Goal: Information Seeking & Learning: Check status

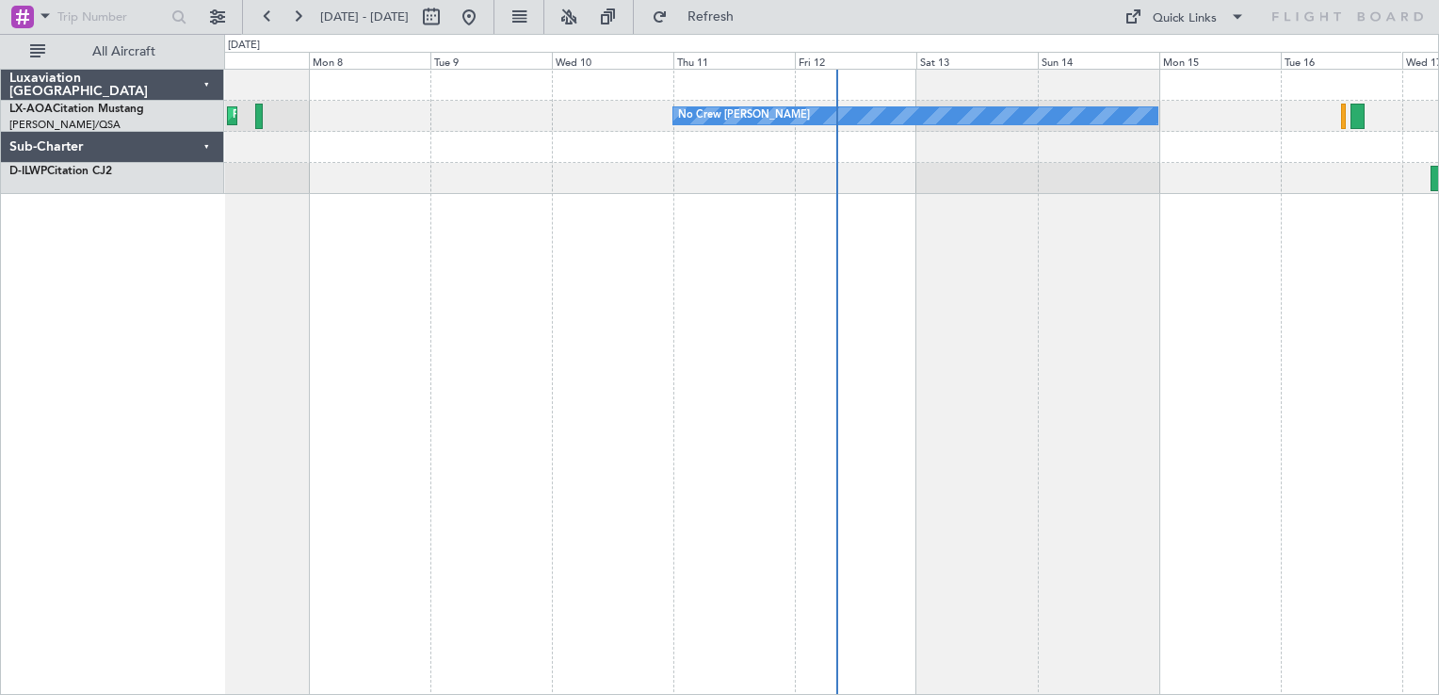
click at [350, 322] on div "Planned Maint [GEOGRAPHIC_DATA] ([GEOGRAPHIC_DATA]) No Crew [PERSON_NAME] No Cr…" at bounding box center [831, 382] width 1215 height 626
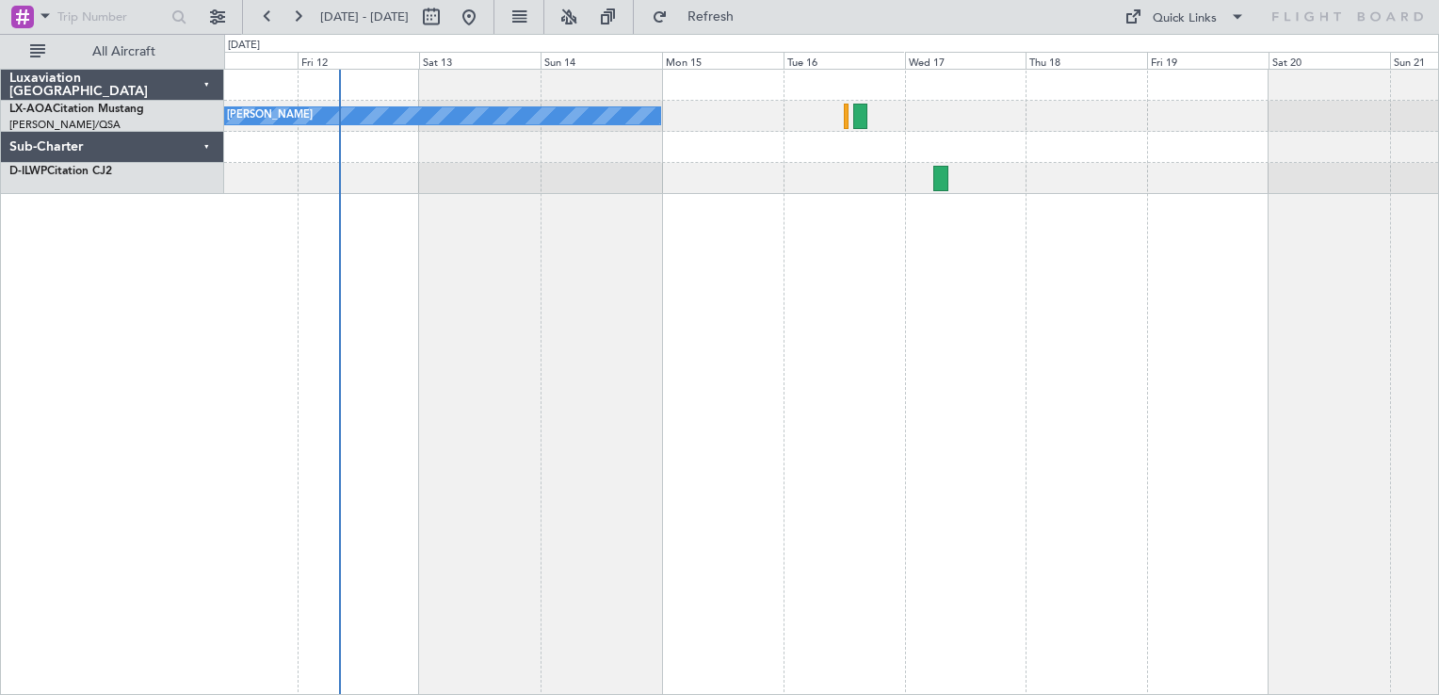
click at [672, 239] on div "No Crew [PERSON_NAME]" at bounding box center [831, 382] width 1215 height 626
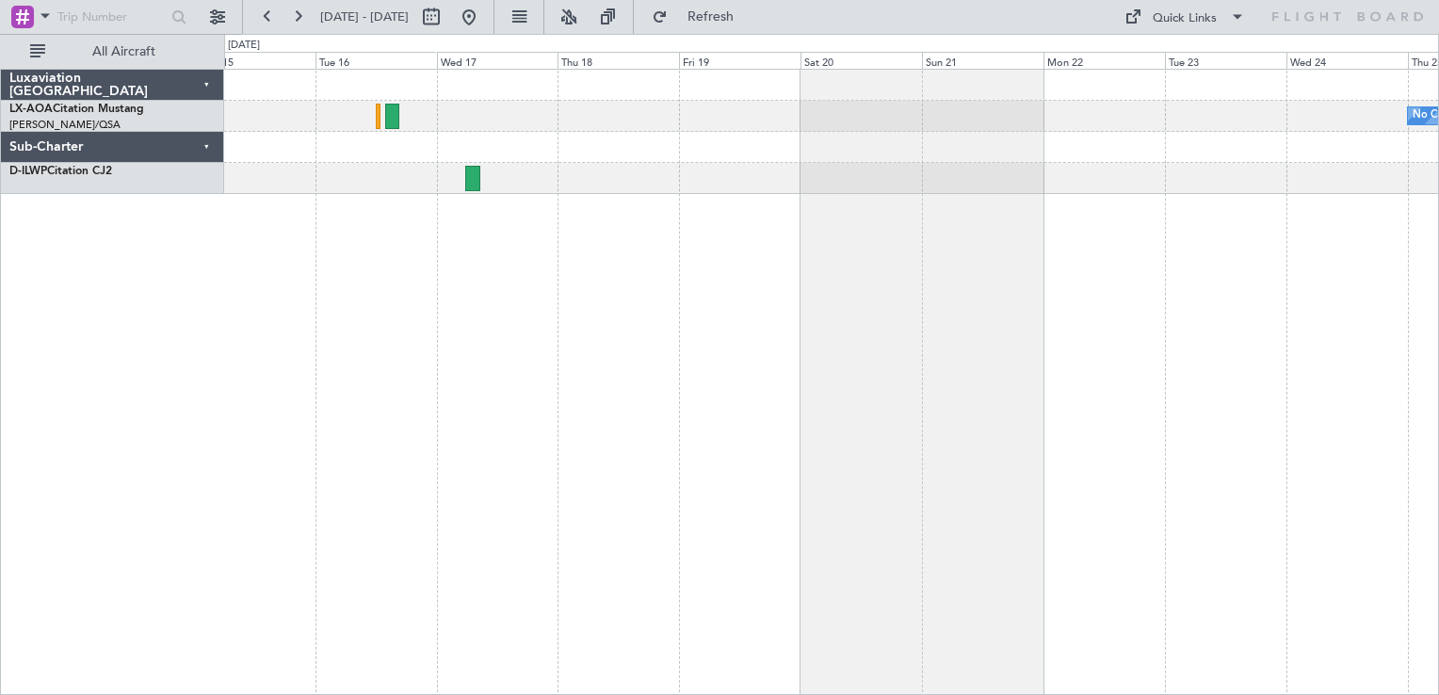
click at [930, 219] on div "No Crew Nice ([GEOGRAPHIC_DATA]) No Crew [PERSON_NAME]" at bounding box center [831, 382] width 1215 height 626
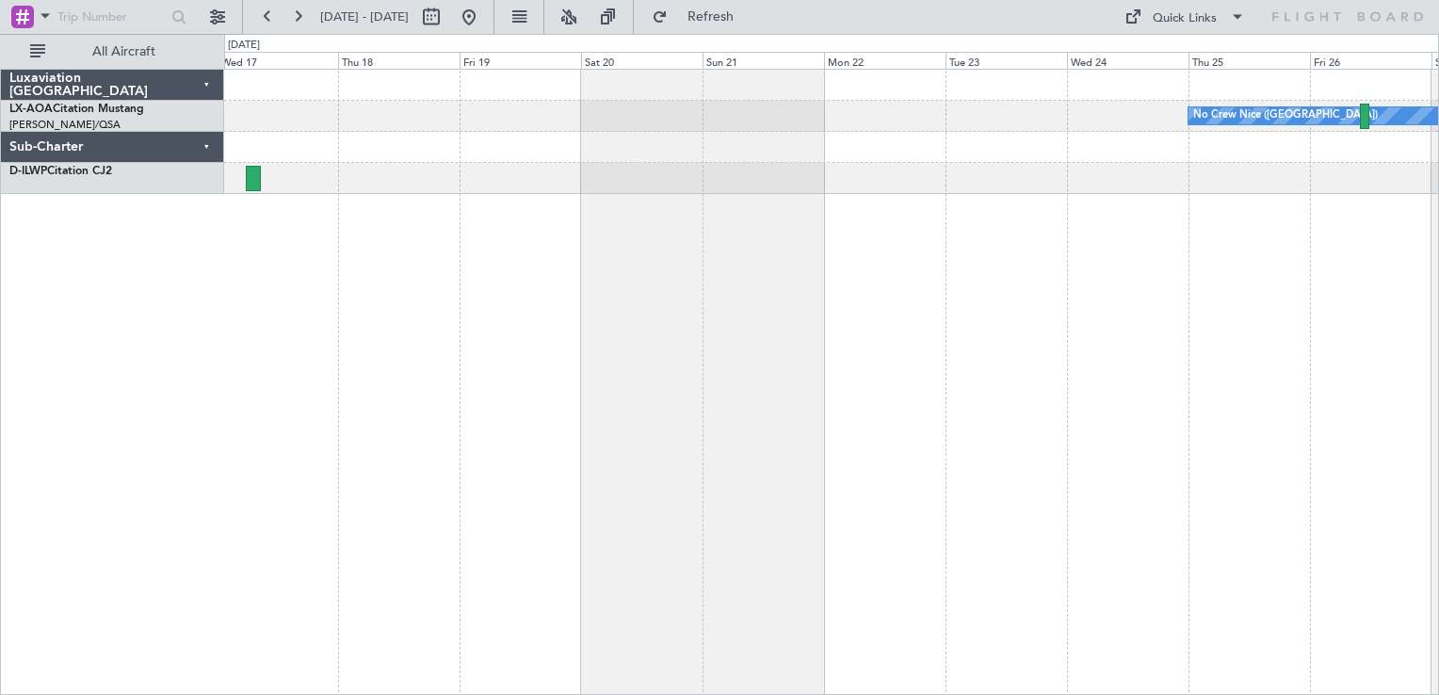
click at [908, 303] on div "No Crew Nice ([GEOGRAPHIC_DATA]) No Crew [PERSON_NAME]" at bounding box center [831, 382] width 1215 height 626
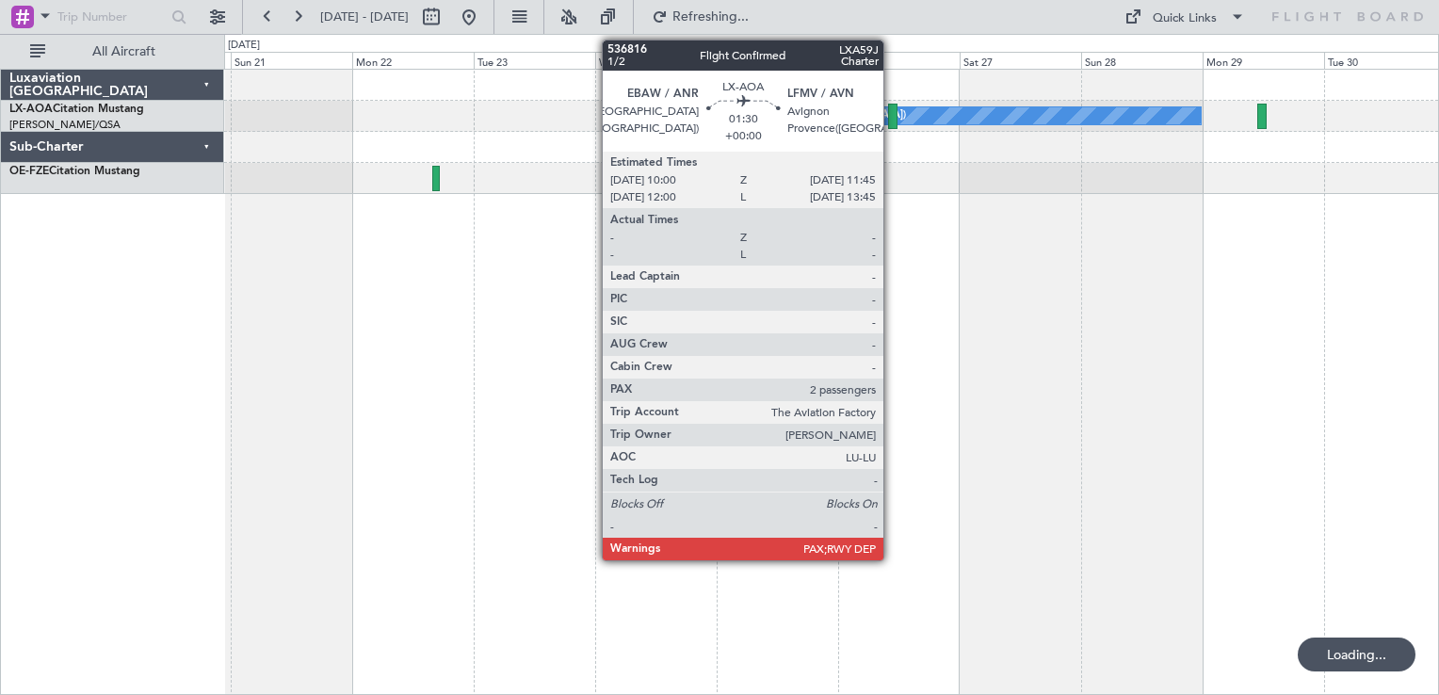
click at [892, 110] on div at bounding box center [892, 116] width 9 height 25
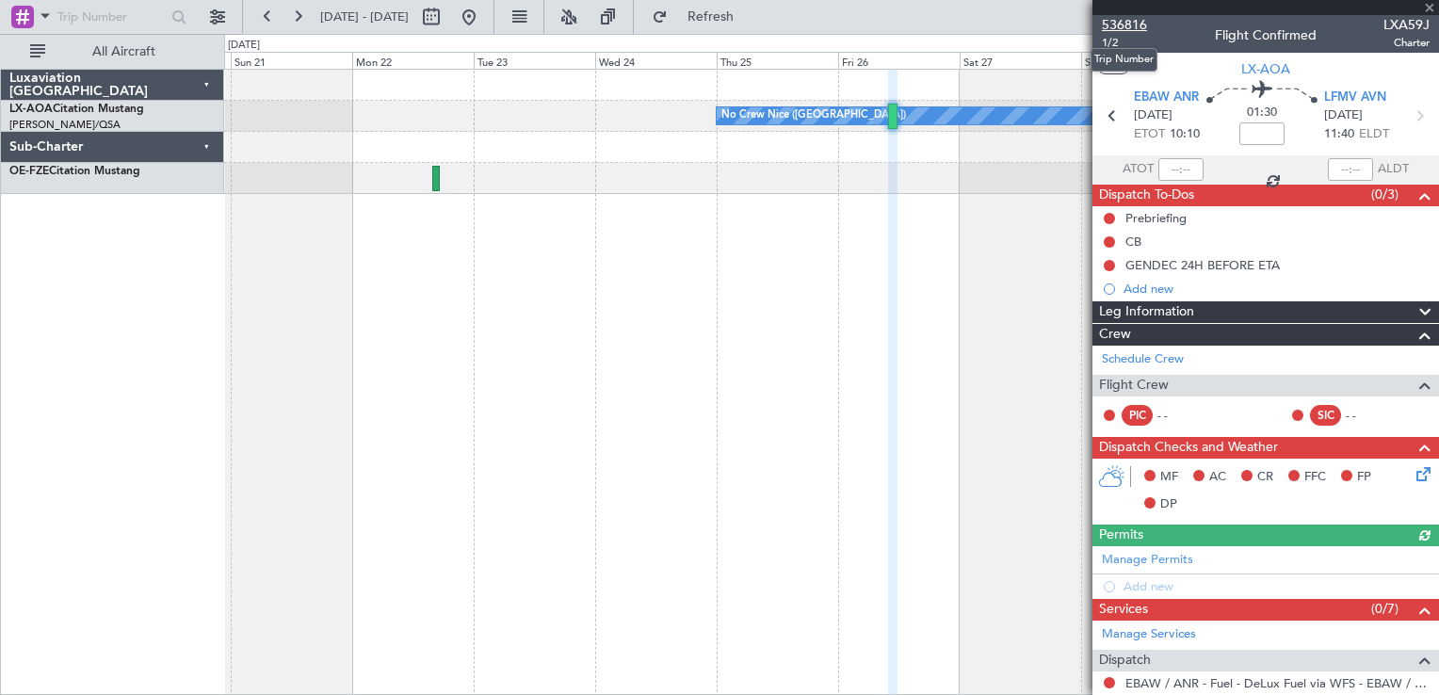
click at [1128, 22] on span "536816" at bounding box center [1124, 25] width 45 height 20
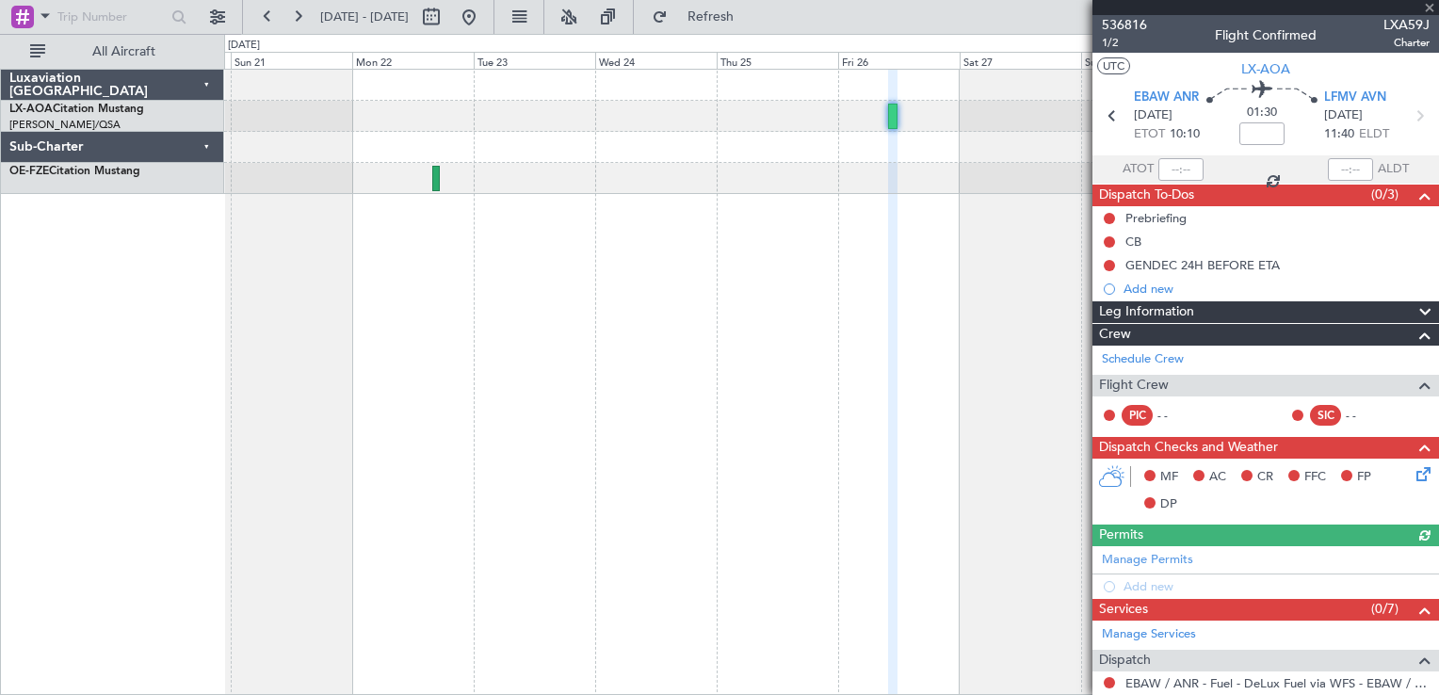
click at [494, 8] on fb-range-datepicker "[DATE] - [DATE]" at bounding box center [368, 17] width 252 height 34
click at [1429, 10] on div at bounding box center [1265, 7] width 347 height 15
click at [1429, 9] on span at bounding box center [1429, 8] width 19 height 17
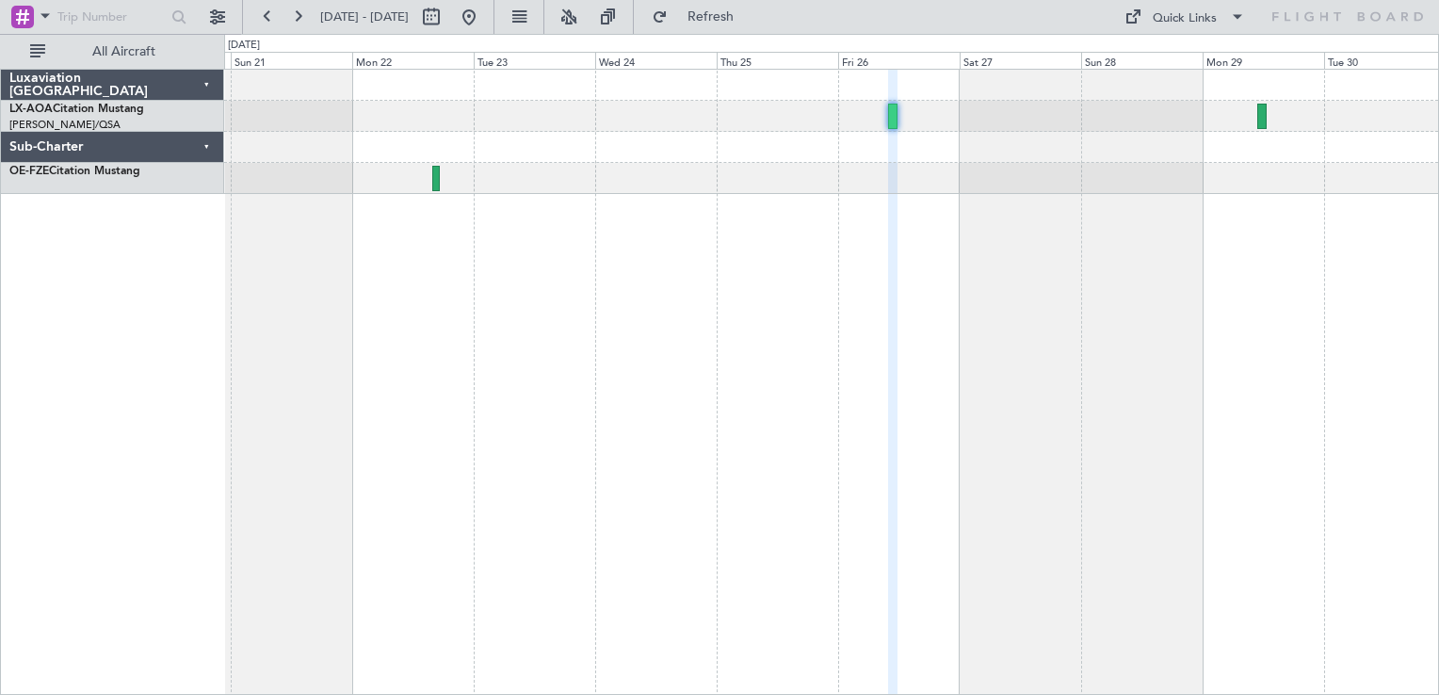
type input "0"
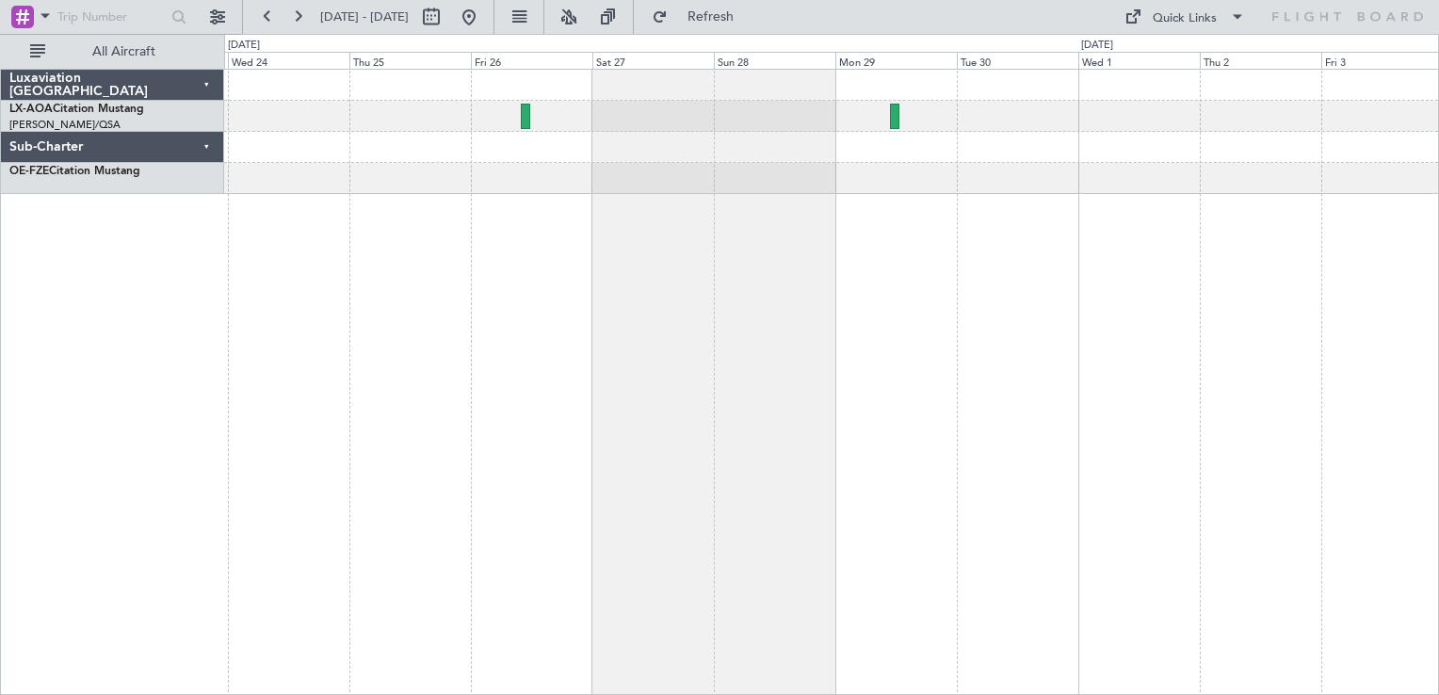
click at [768, 210] on div "No Crew Antwerp ([GEOGRAPHIC_DATA])" at bounding box center [831, 382] width 1215 height 626
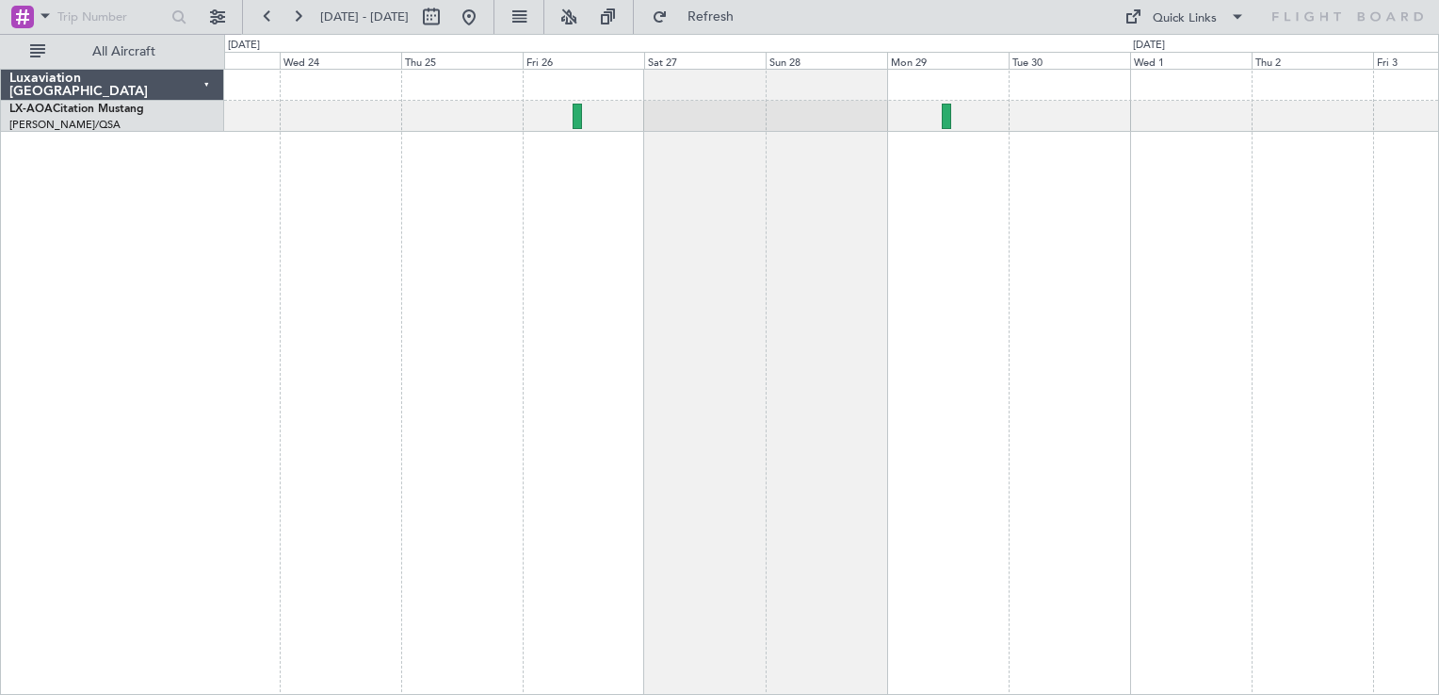
click at [580, 137] on div "No Crew Antwerp ([GEOGRAPHIC_DATA])" at bounding box center [831, 382] width 1215 height 626
click at [601, 198] on div "No Crew Antwerp ([GEOGRAPHIC_DATA])" at bounding box center [831, 382] width 1215 height 626
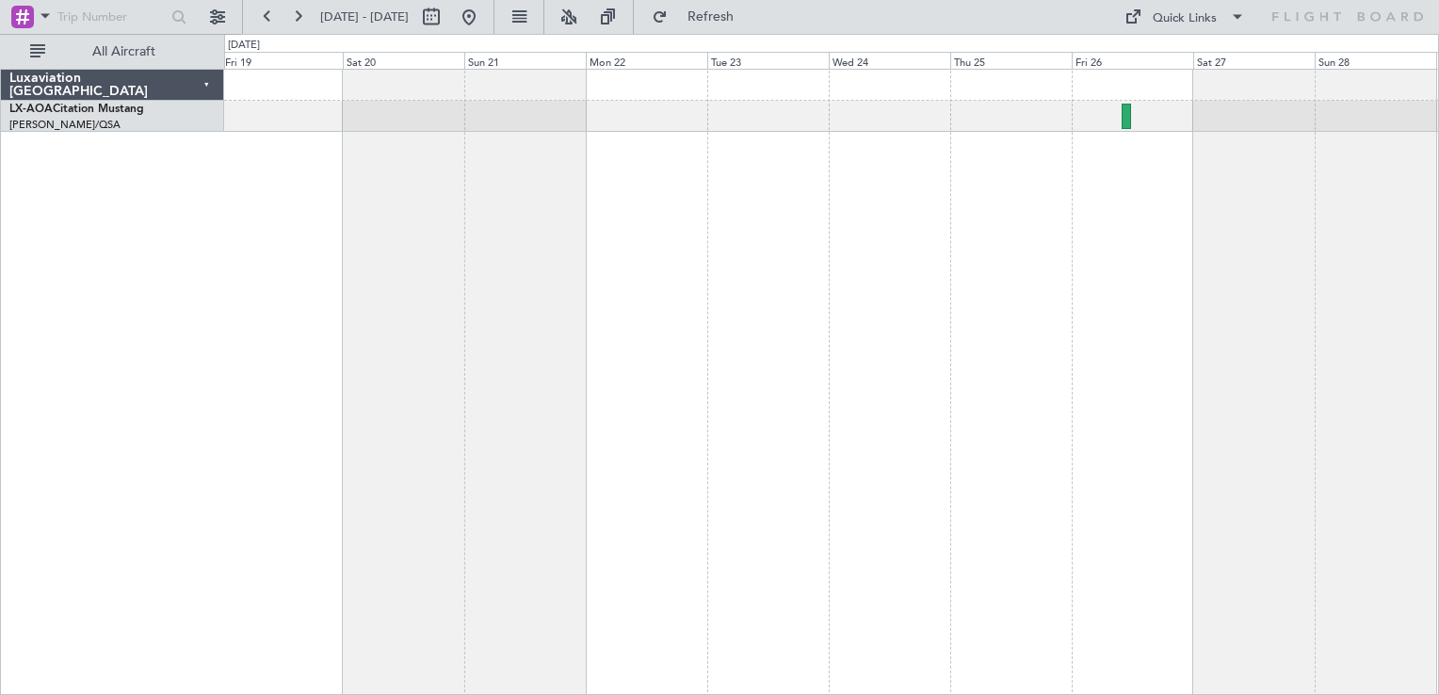
click at [1191, 308] on div at bounding box center [831, 382] width 1215 height 626
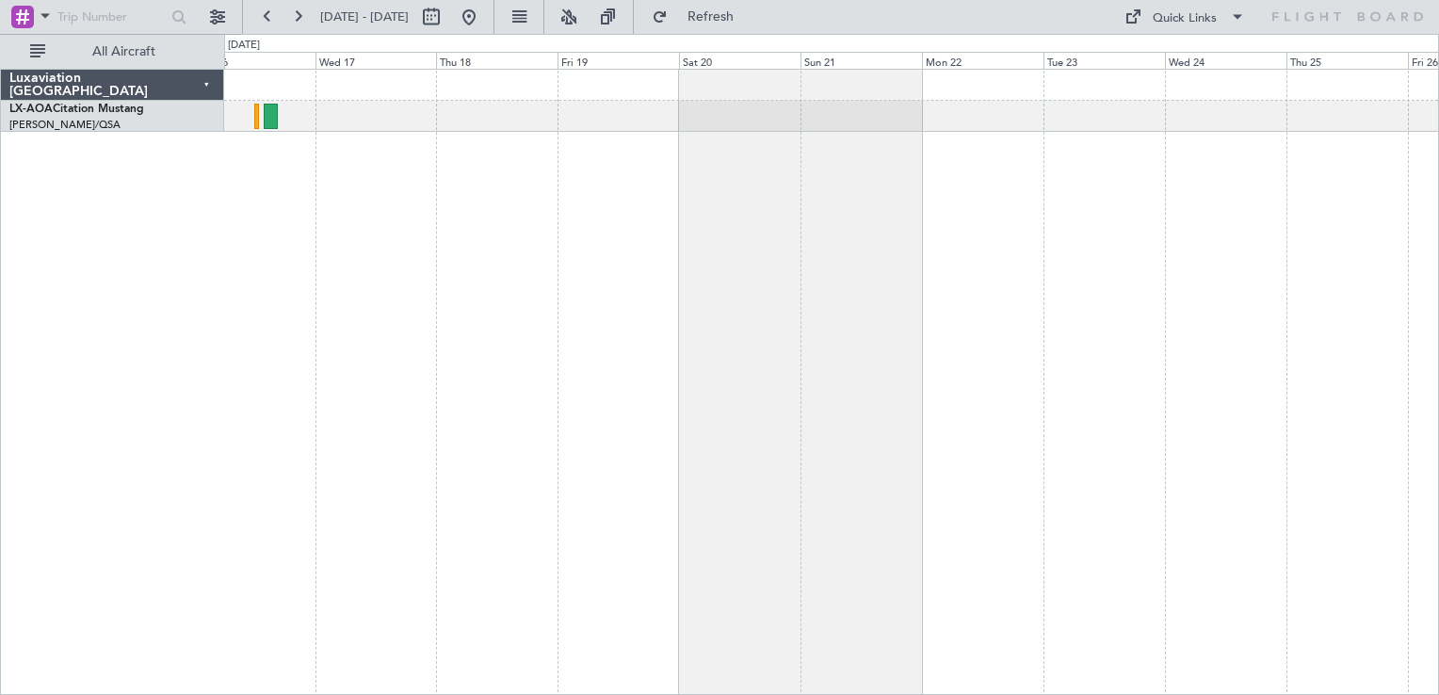
click at [862, 257] on div "No Crew [PERSON_NAME]" at bounding box center [831, 382] width 1215 height 626
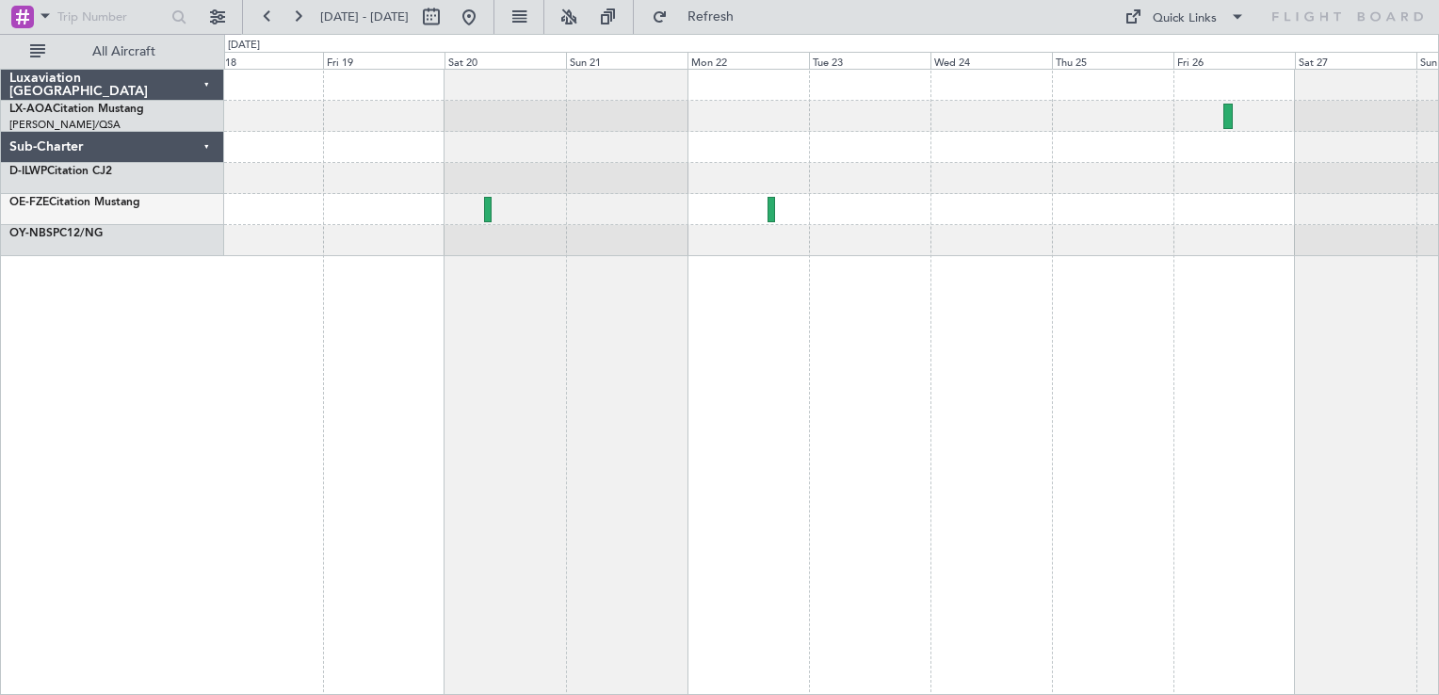
click at [514, 414] on div at bounding box center [831, 382] width 1215 height 626
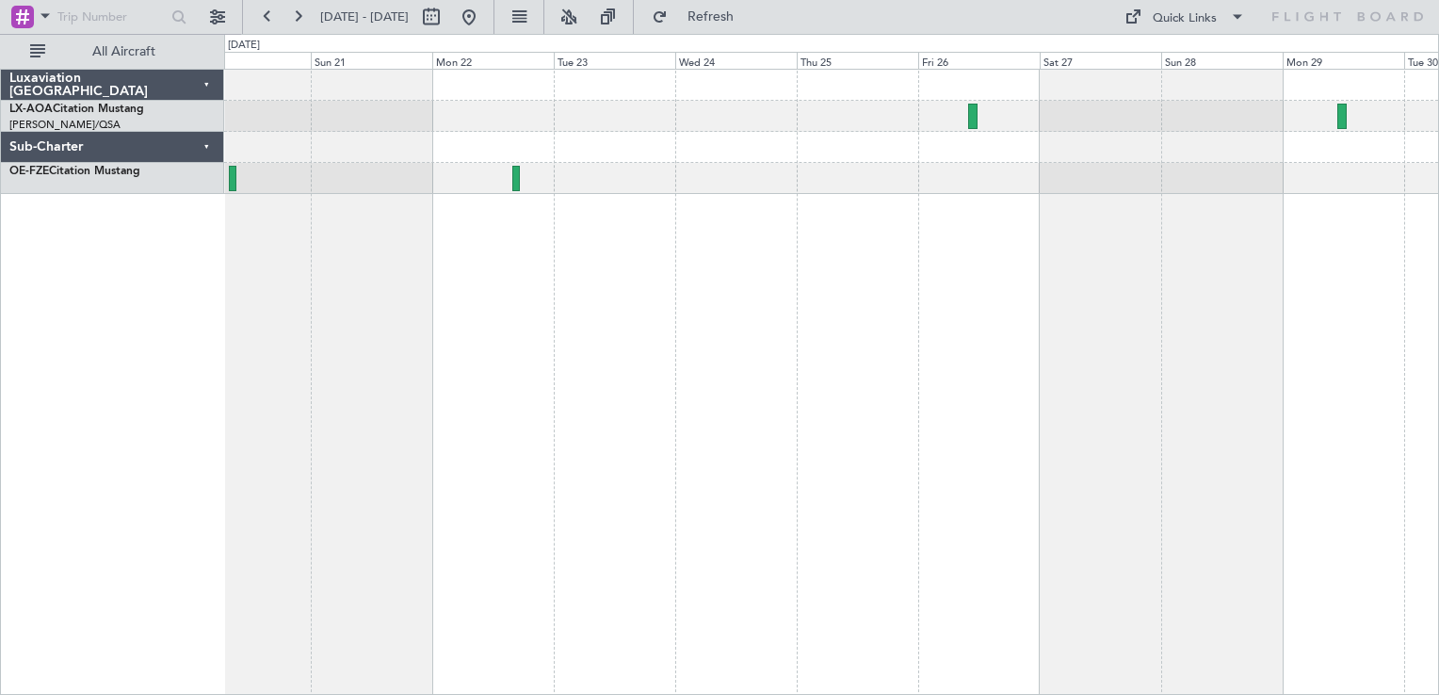
click at [678, 416] on div at bounding box center [831, 382] width 1215 height 626
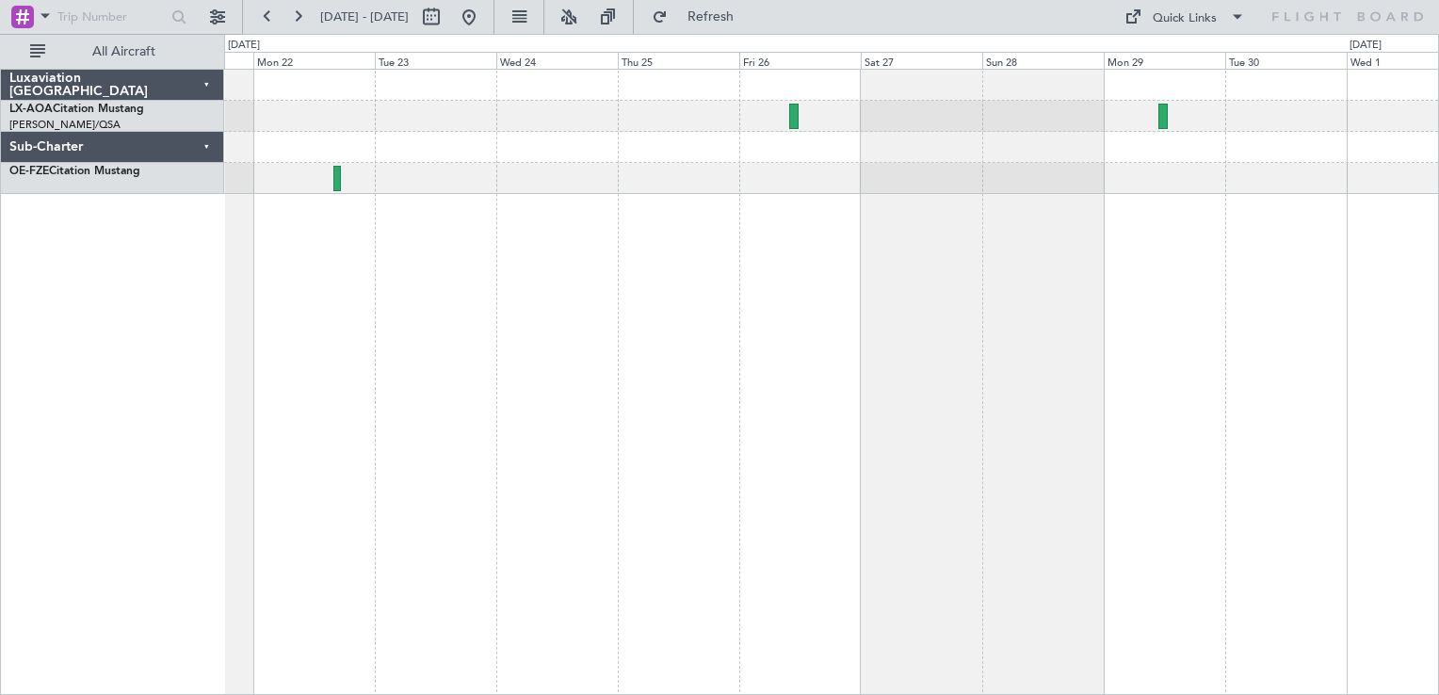
click at [684, 210] on div "No Crew Antwerp ([GEOGRAPHIC_DATA])" at bounding box center [831, 382] width 1215 height 626
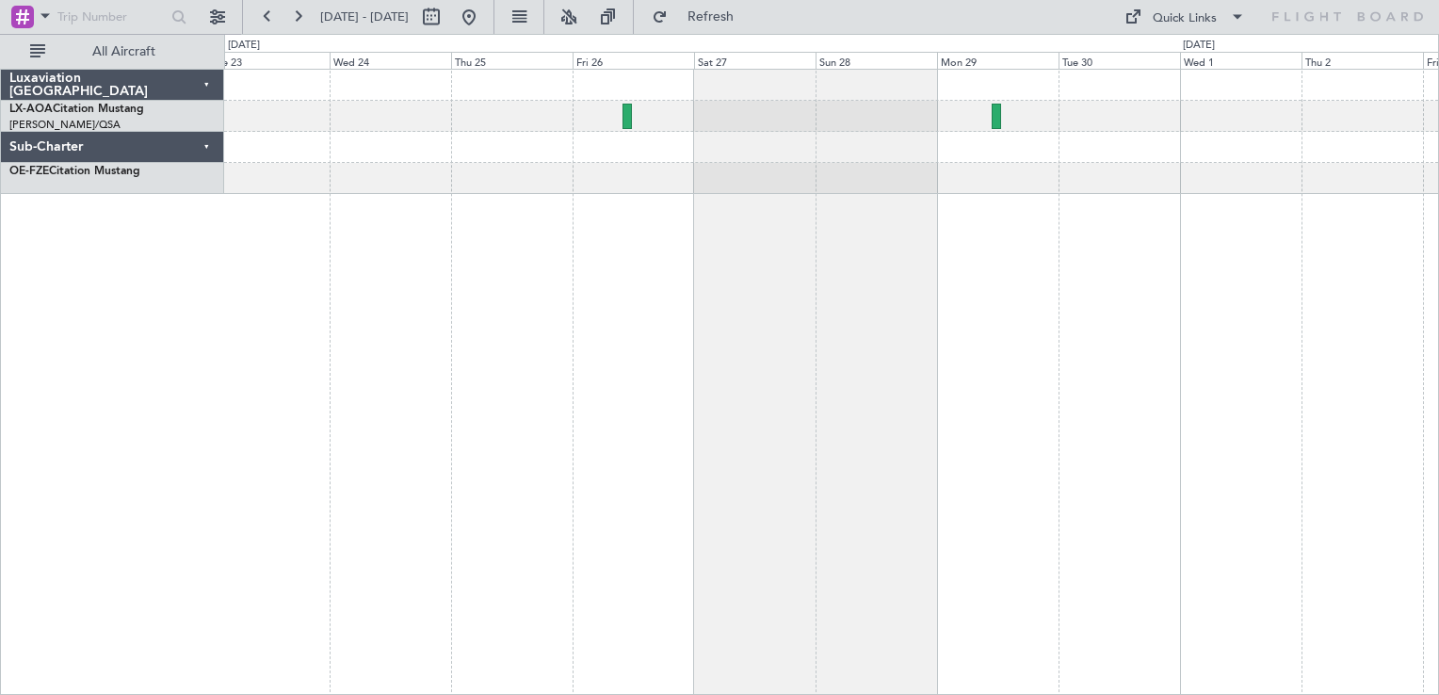
click at [533, 605] on div "No Crew Antwerp ([GEOGRAPHIC_DATA])" at bounding box center [831, 382] width 1215 height 626
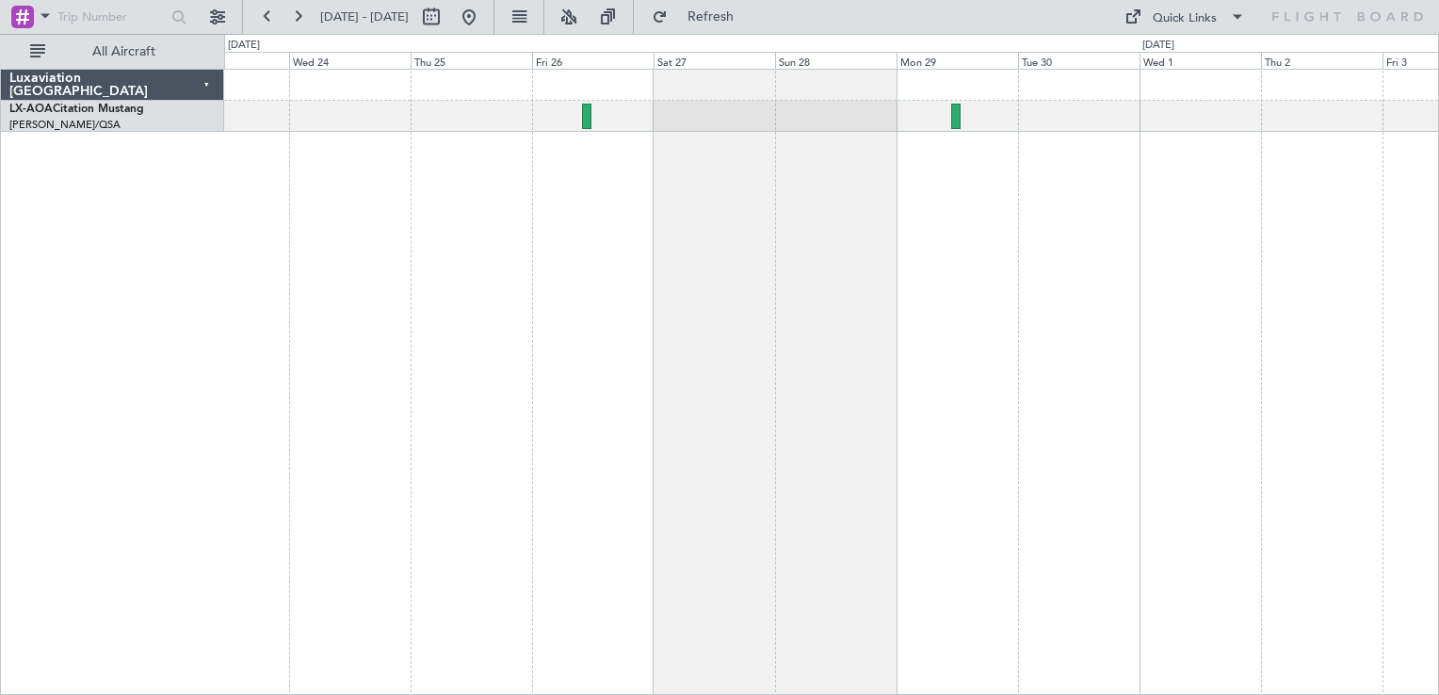
click at [741, 173] on div "No Crew Antwerp ([GEOGRAPHIC_DATA])" at bounding box center [831, 382] width 1215 height 626
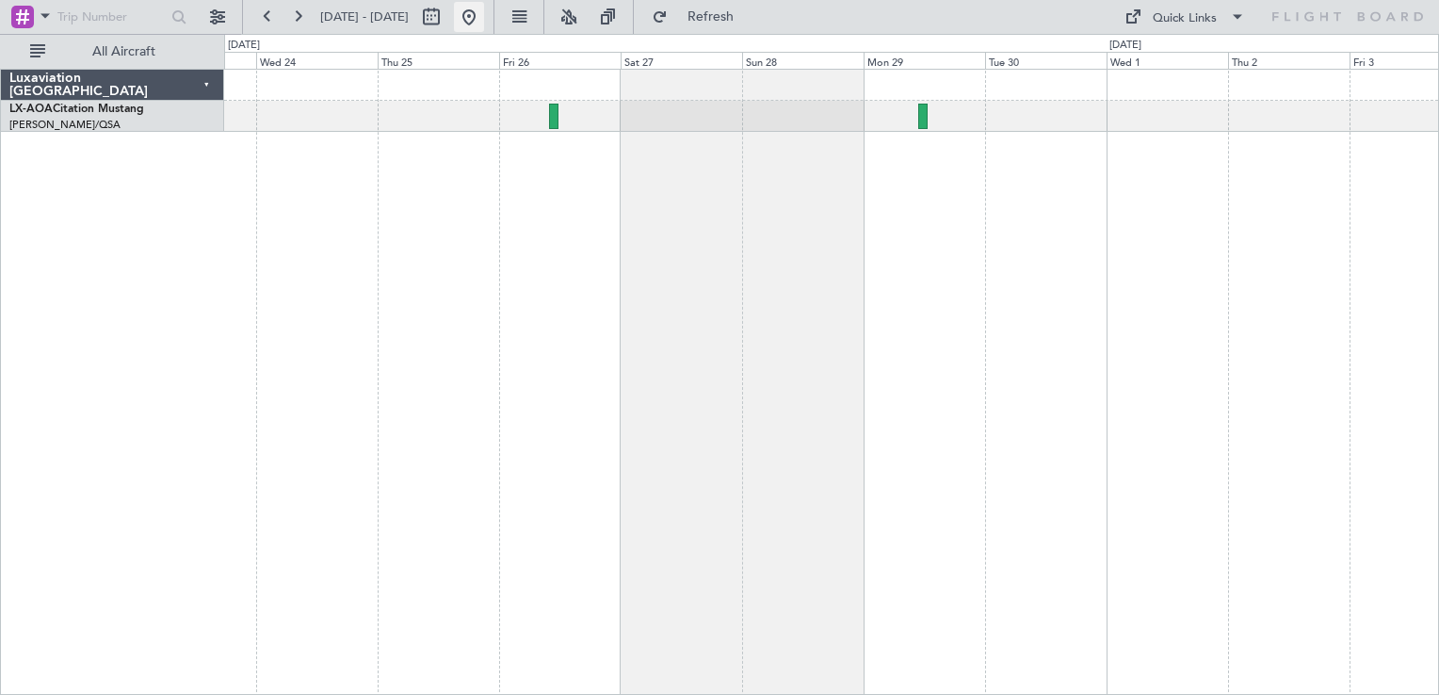
click at [484, 10] on button at bounding box center [469, 17] width 30 height 30
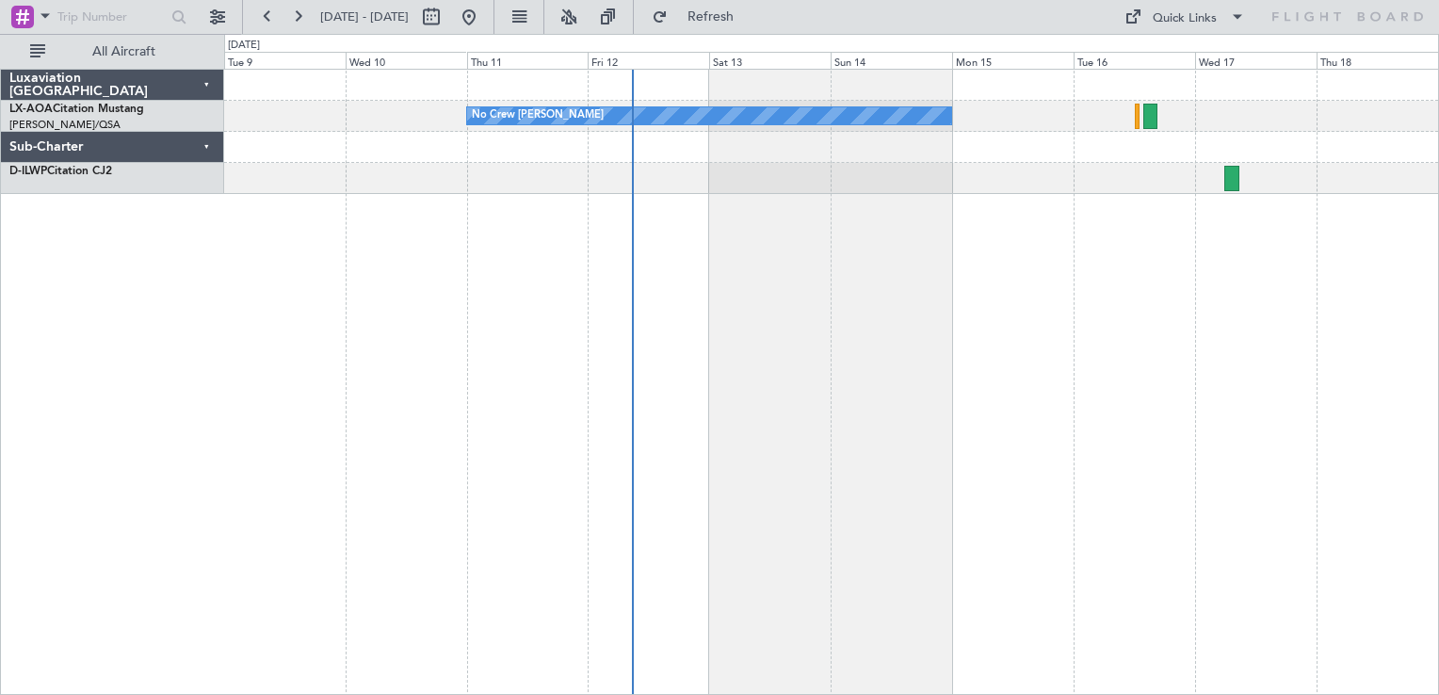
click at [968, 496] on div "No Crew [PERSON_NAME] Planned Maint [GEOGRAPHIC_DATA] ([GEOGRAPHIC_DATA])" at bounding box center [831, 382] width 1215 height 626
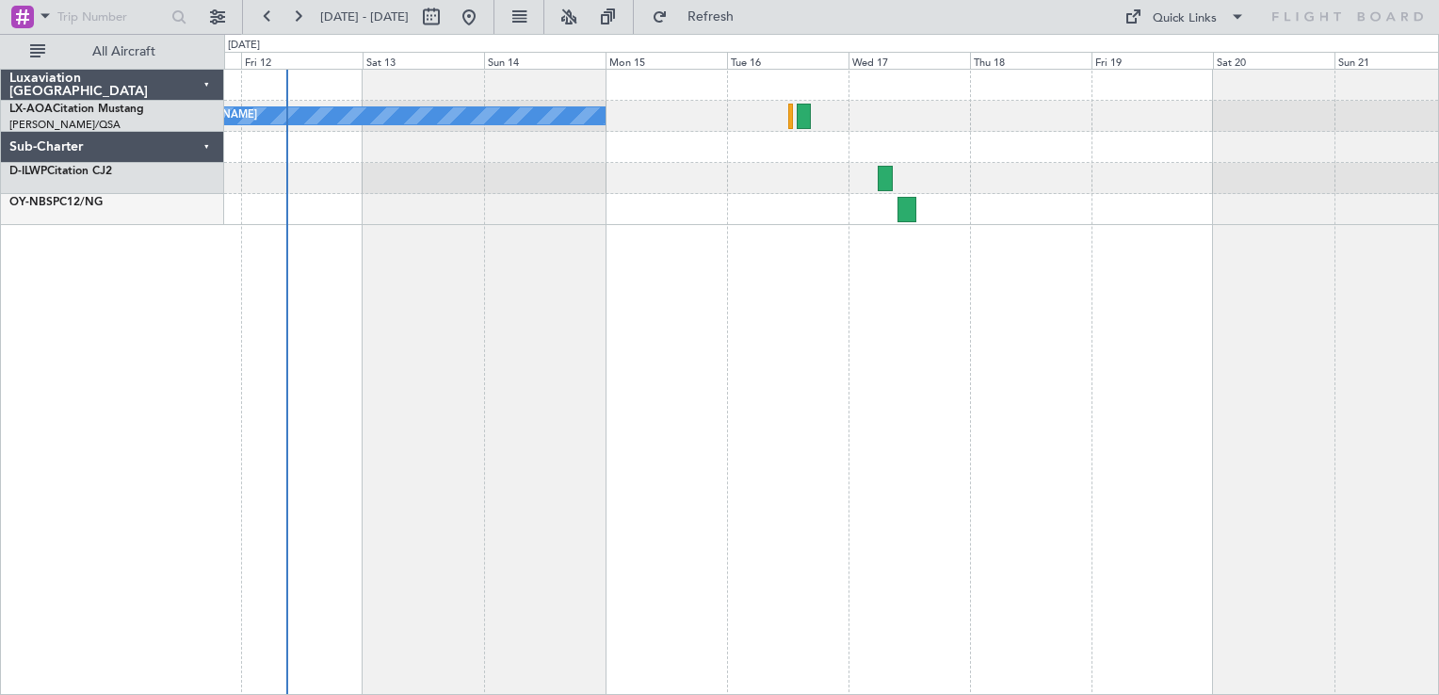
click at [783, 402] on div "No Crew [PERSON_NAME]" at bounding box center [831, 382] width 1215 height 626
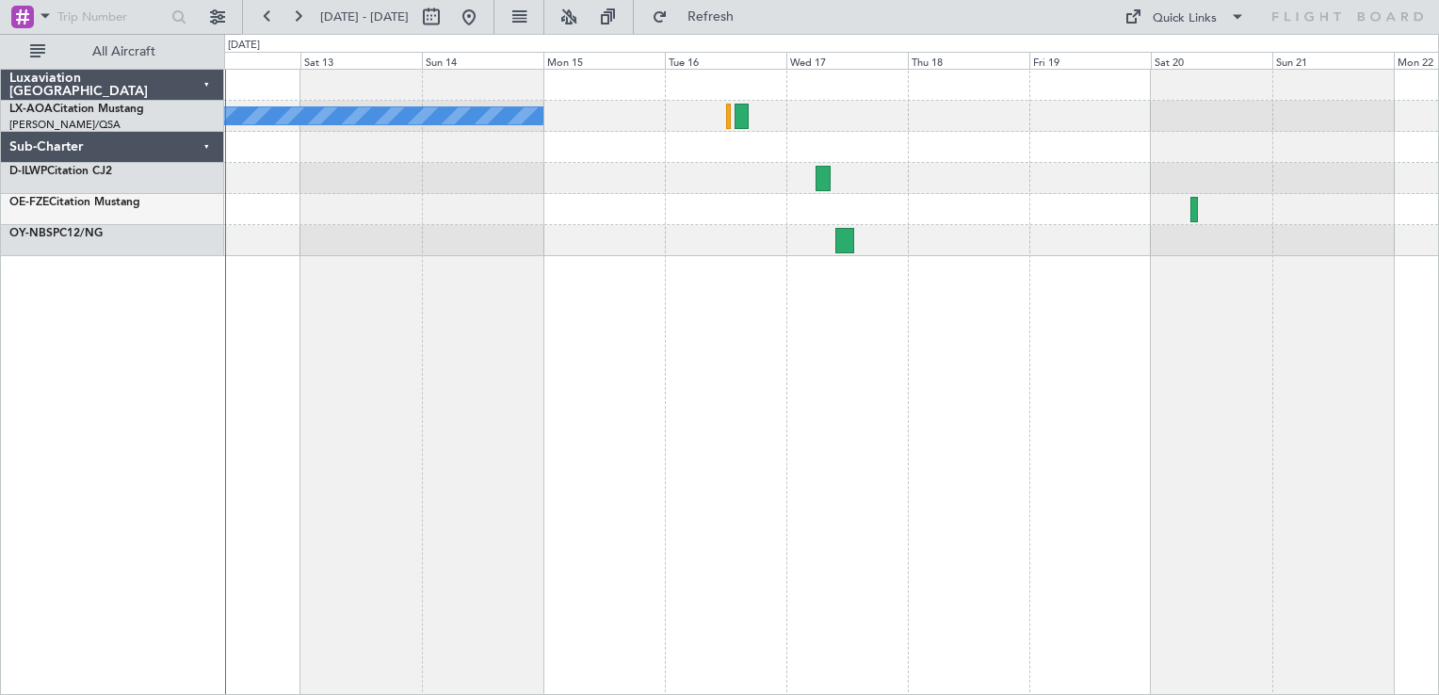
click at [754, 412] on div "No Crew [PERSON_NAME]" at bounding box center [831, 382] width 1215 height 626
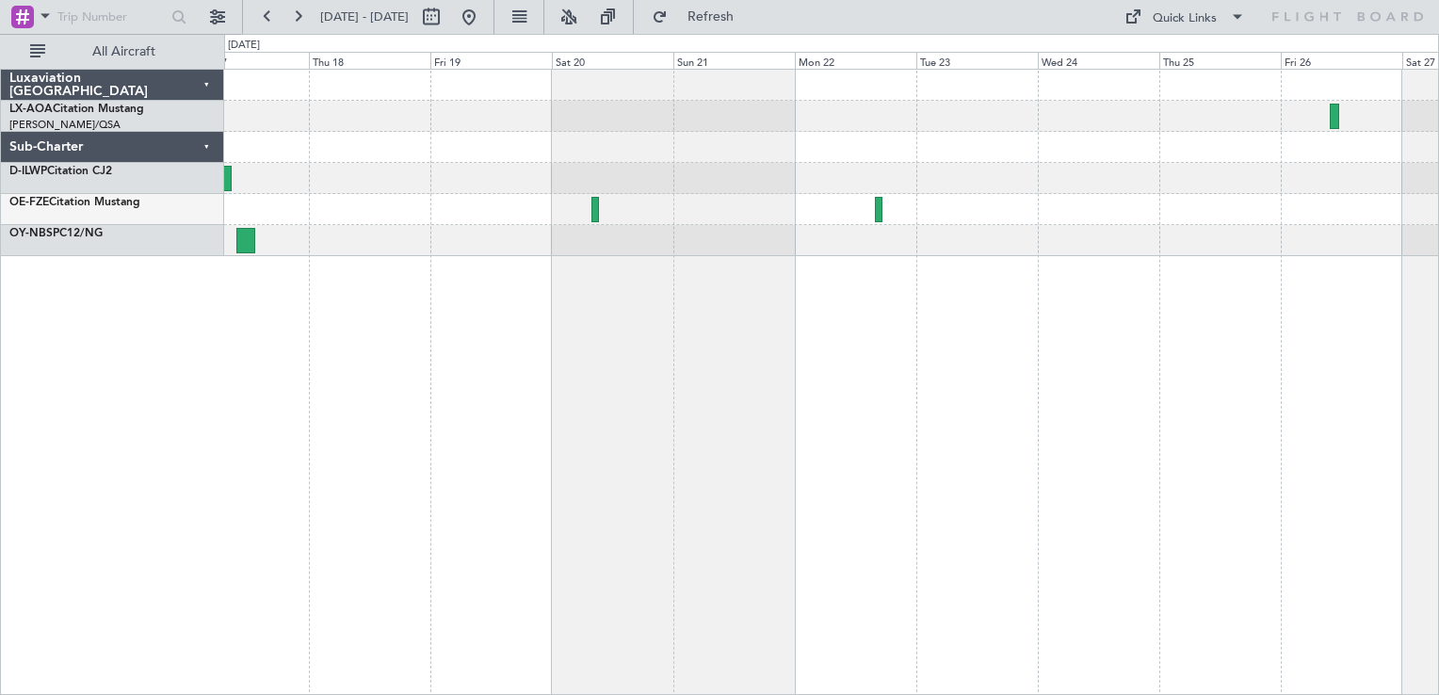
click at [891, 398] on div "No Crew [PERSON_NAME]" at bounding box center [831, 382] width 1215 height 626
click at [788, 337] on div "No Crew [PERSON_NAME]" at bounding box center [831, 382] width 1215 height 626
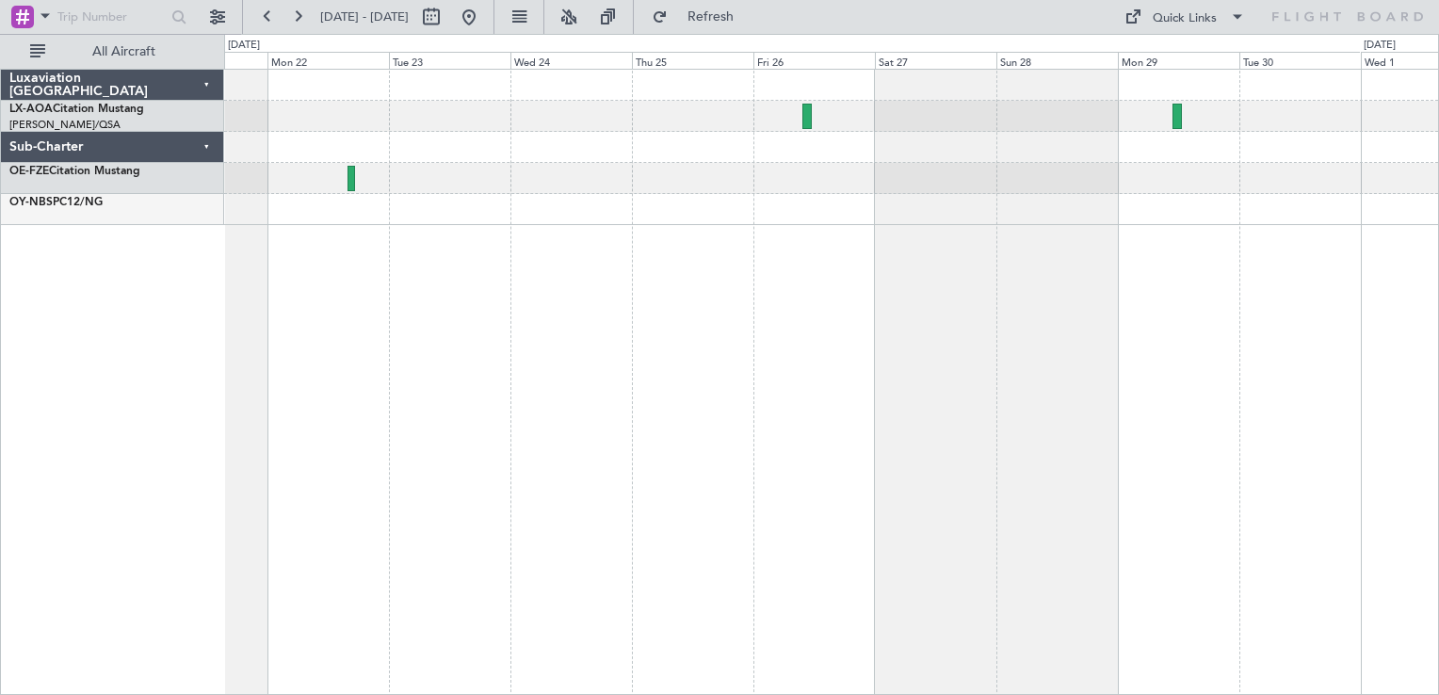
click at [1011, 321] on div "No Crew Antwerp ([GEOGRAPHIC_DATA])" at bounding box center [831, 382] width 1215 height 626
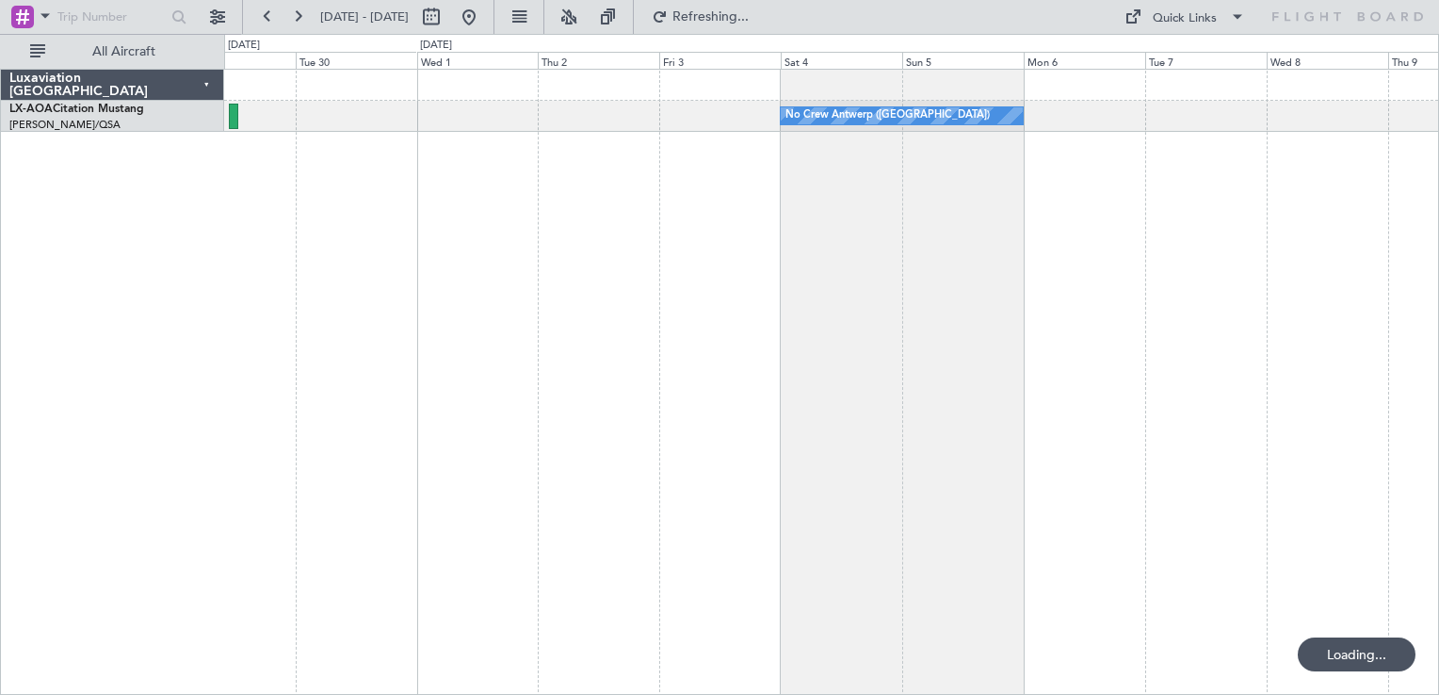
click at [636, 299] on div "No Crew Antwerp ([GEOGRAPHIC_DATA])" at bounding box center [831, 382] width 1215 height 626
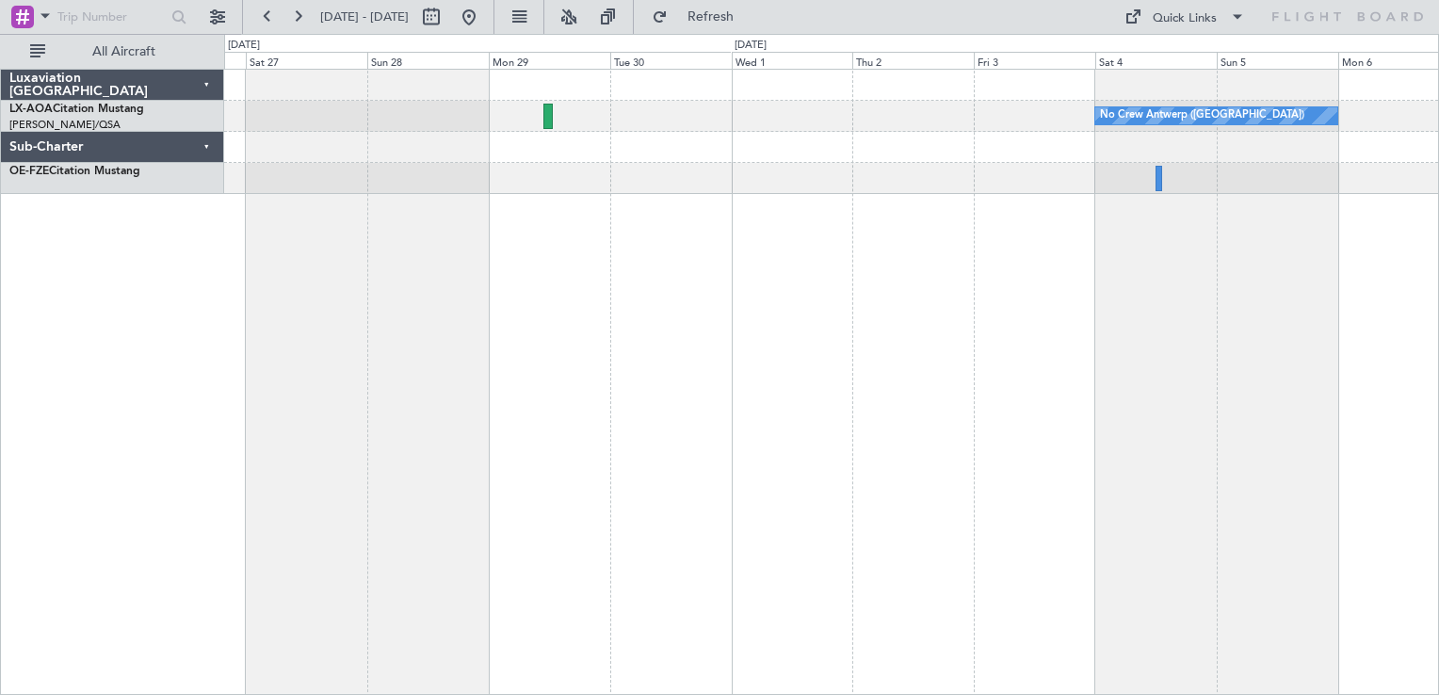
click at [830, 251] on div "No Crew Antwerp ([GEOGRAPHIC_DATA])" at bounding box center [831, 382] width 1215 height 626
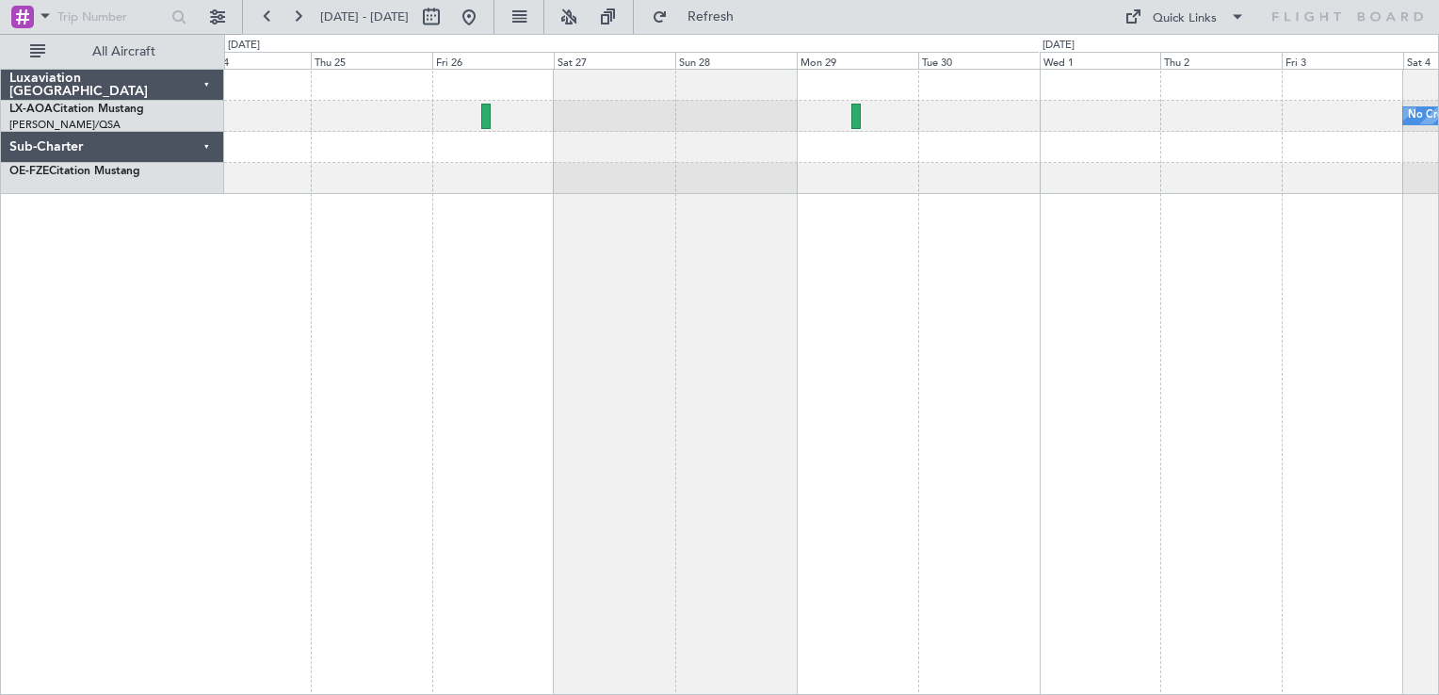
click at [578, 205] on div "No Crew Antwerp ([GEOGRAPHIC_DATA])" at bounding box center [831, 382] width 1215 height 626
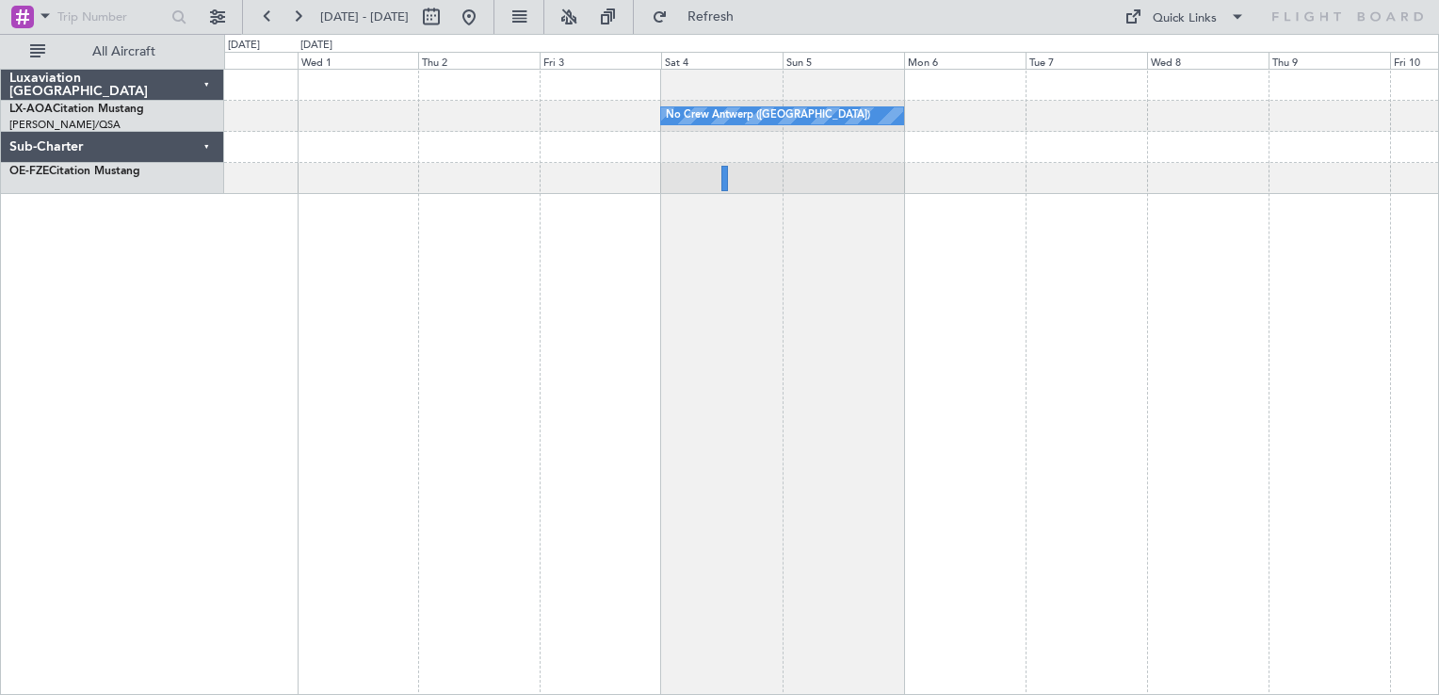
click at [657, 223] on div "No Crew Antwerp ([GEOGRAPHIC_DATA]) No Crew [GEOGRAPHIC_DATA] ([GEOGRAPHIC_DATA…" at bounding box center [831, 382] width 1215 height 626
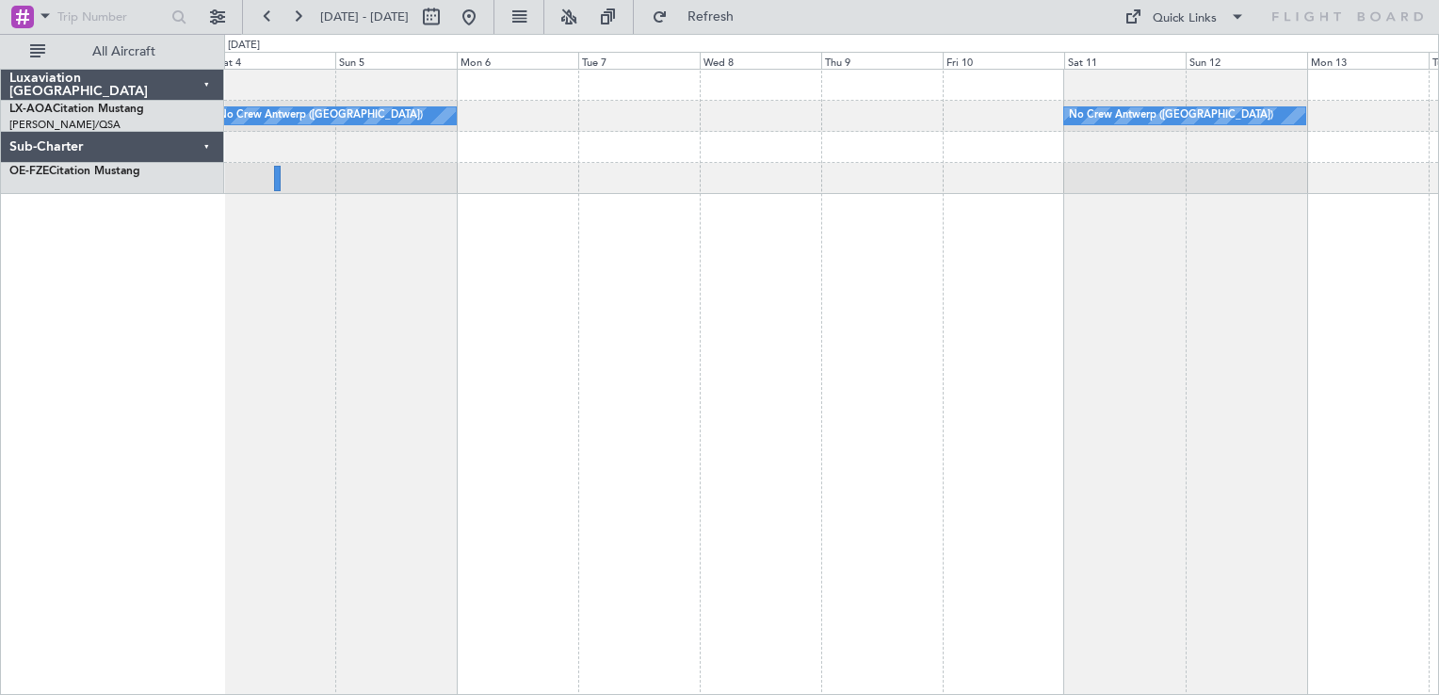
click at [614, 225] on div "No Crew Antwerp ([GEOGRAPHIC_DATA]) No Crew [GEOGRAPHIC_DATA] ([GEOGRAPHIC_DATA…" at bounding box center [831, 382] width 1215 height 626
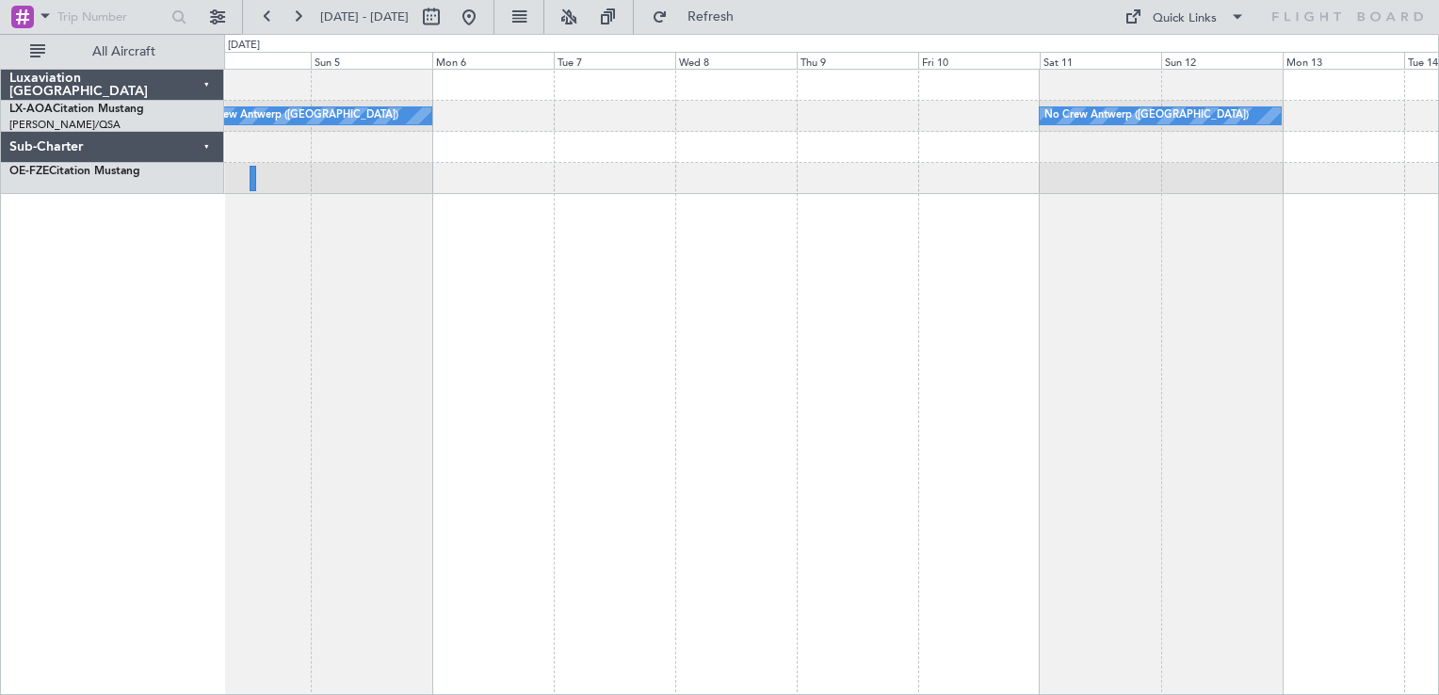
click at [780, 194] on div "No Crew Antwerp ([GEOGRAPHIC_DATA]) No Crew [GEOGRAPHIC_DATA] ([GEOGRAPHIC_DATA…" at bounding box center [831, 382] width 1215 height 626
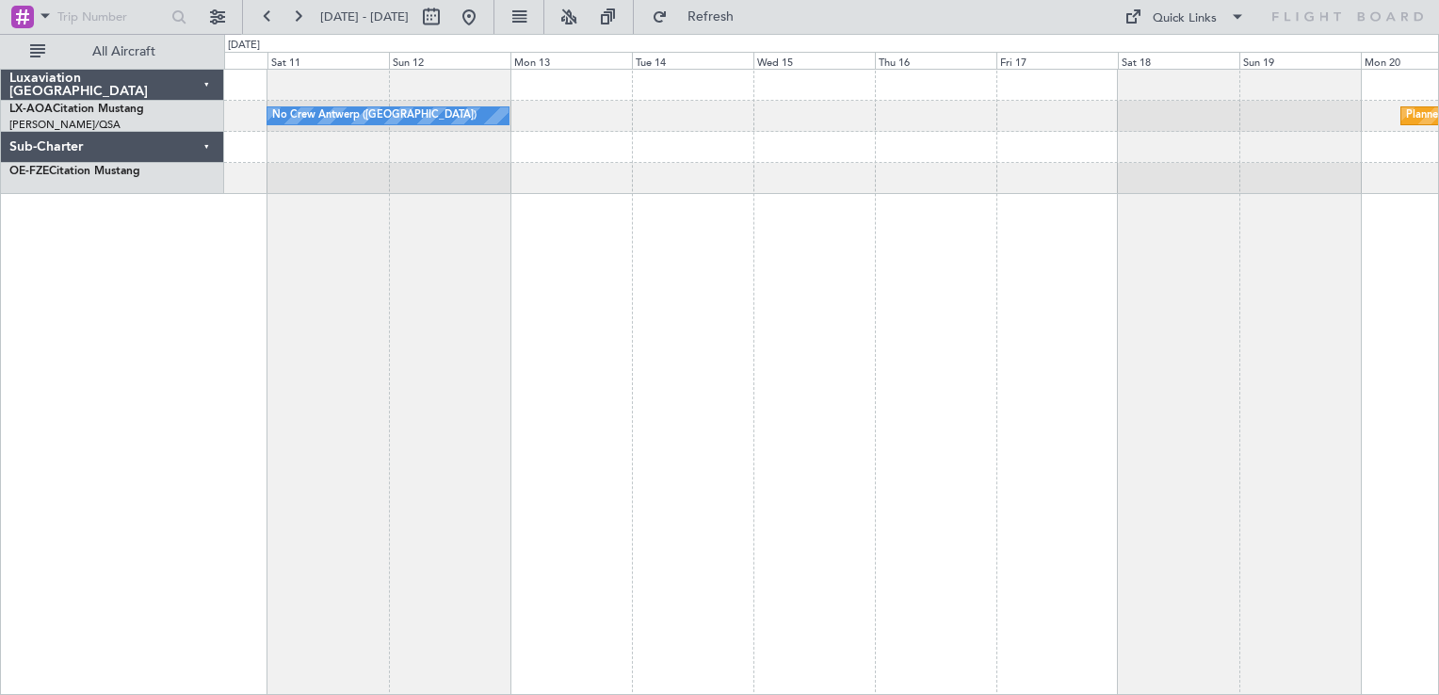
click at [821, 286] on div "No Crew Antwerp ([GEOGRAPHIC_DATA]) Planned Maint [GEOGRAPHIC_DATA]" at bounding box center [831, 382] width 1215 height 626
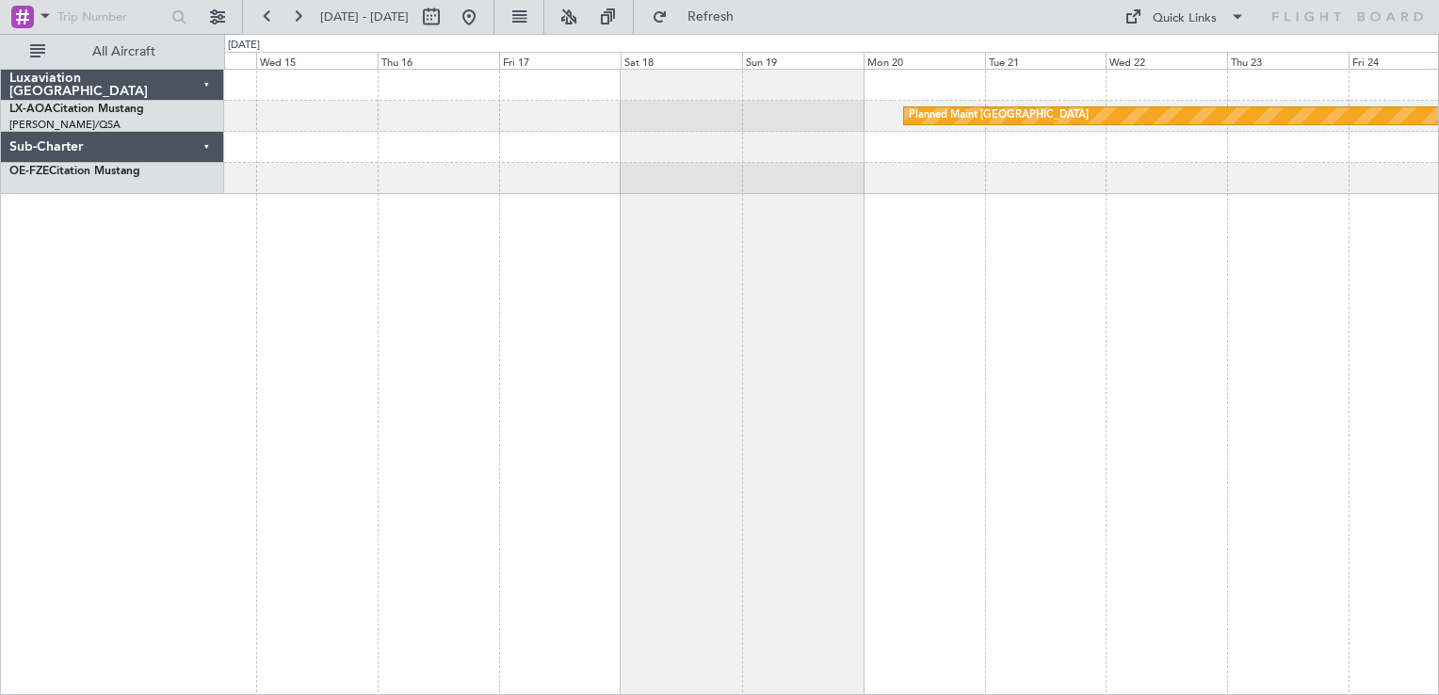
click at [820, 326] on div "Planned Maint [GEOGRAPHIC_DATA] No Crew [GEOGRAPHIC_DATA] ([GEOGRAPHIC_DATA])" at bounding box center [831, 382] width 1215 height 626
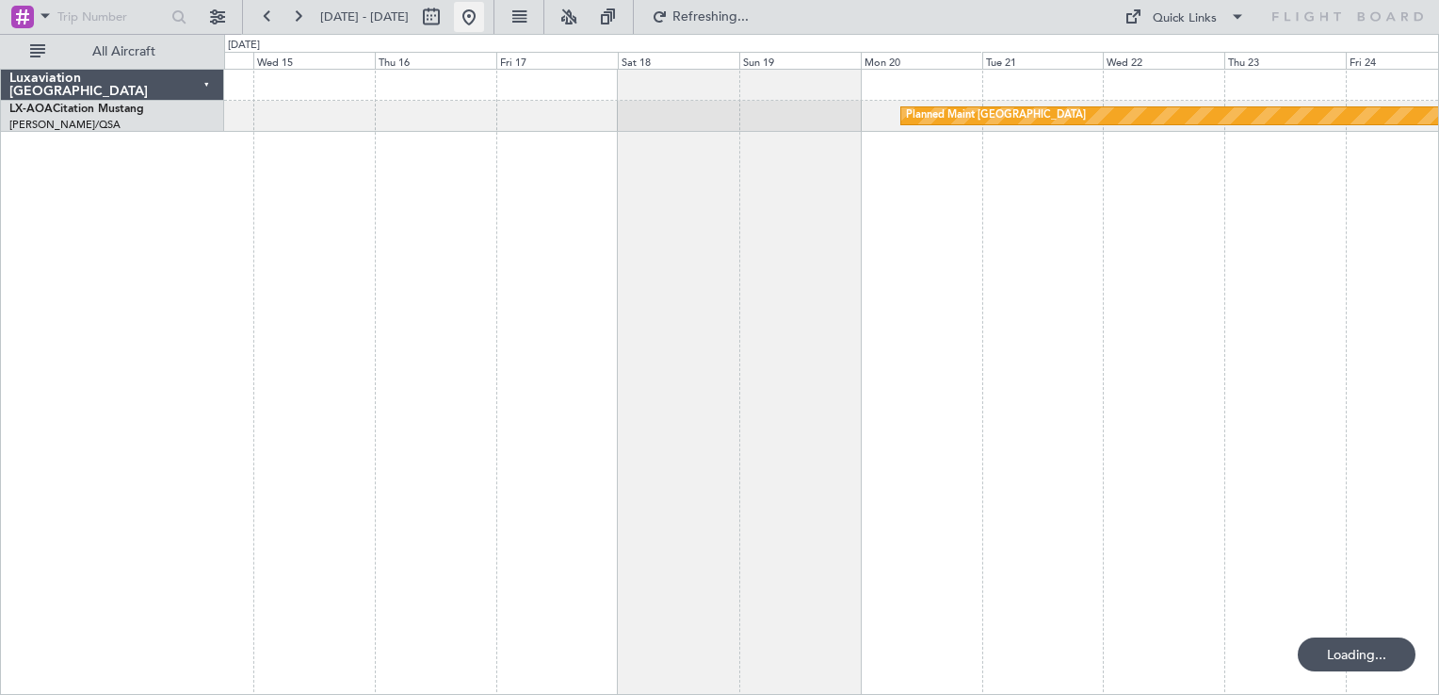
click at [484, 10] on button at bounding box center [469, 17] width 30 height 30
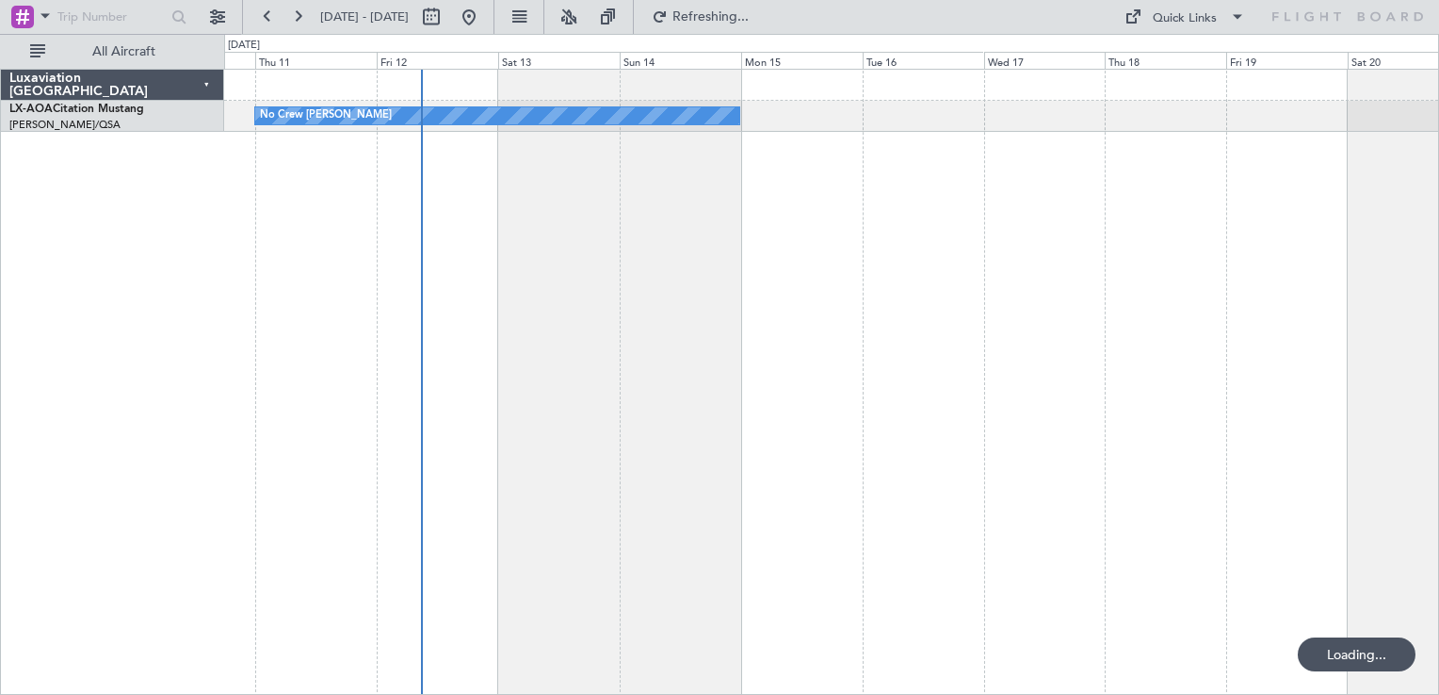
click at [516, 286] on div "No Crew [PERSON_NAME]" at bounding box center [831, 382] width 1215 height 626
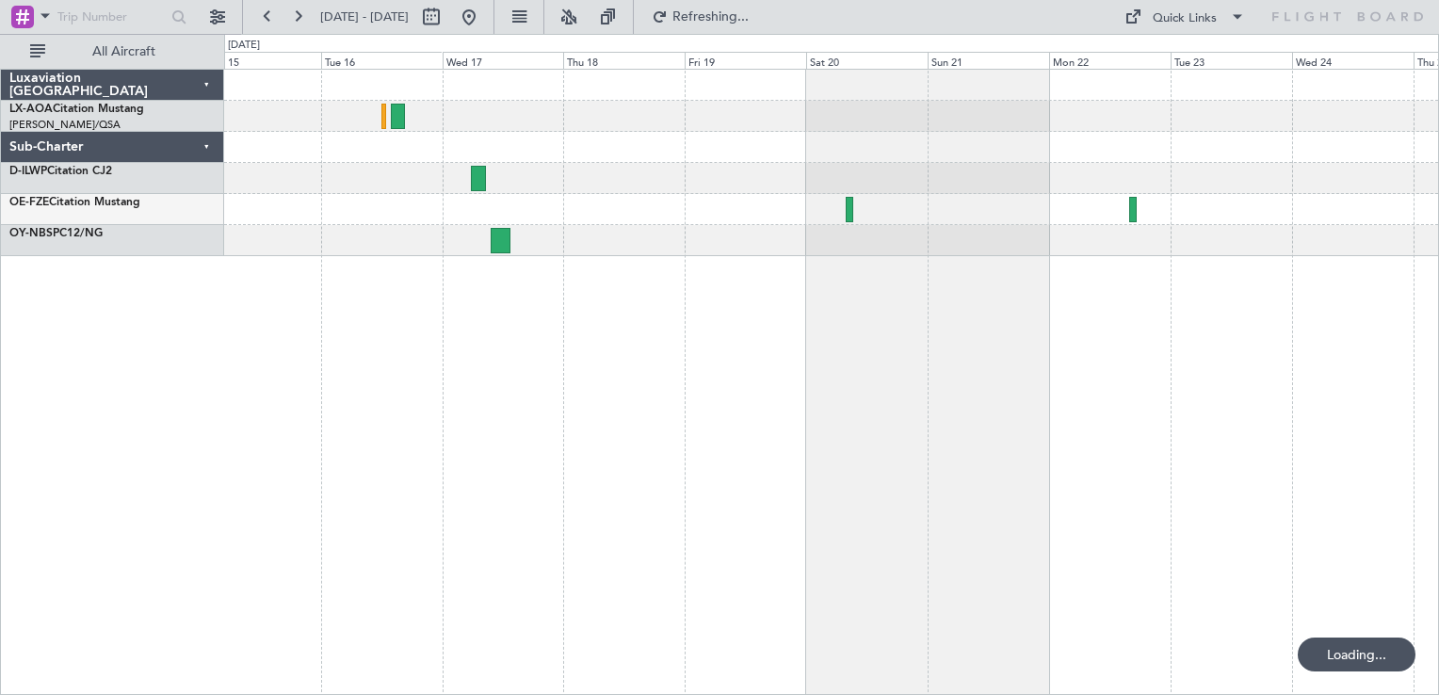
click at [716, 423] on div "No Crew [PERSON_NAME]" at bounding box center [831, 382] width 1215 height 626
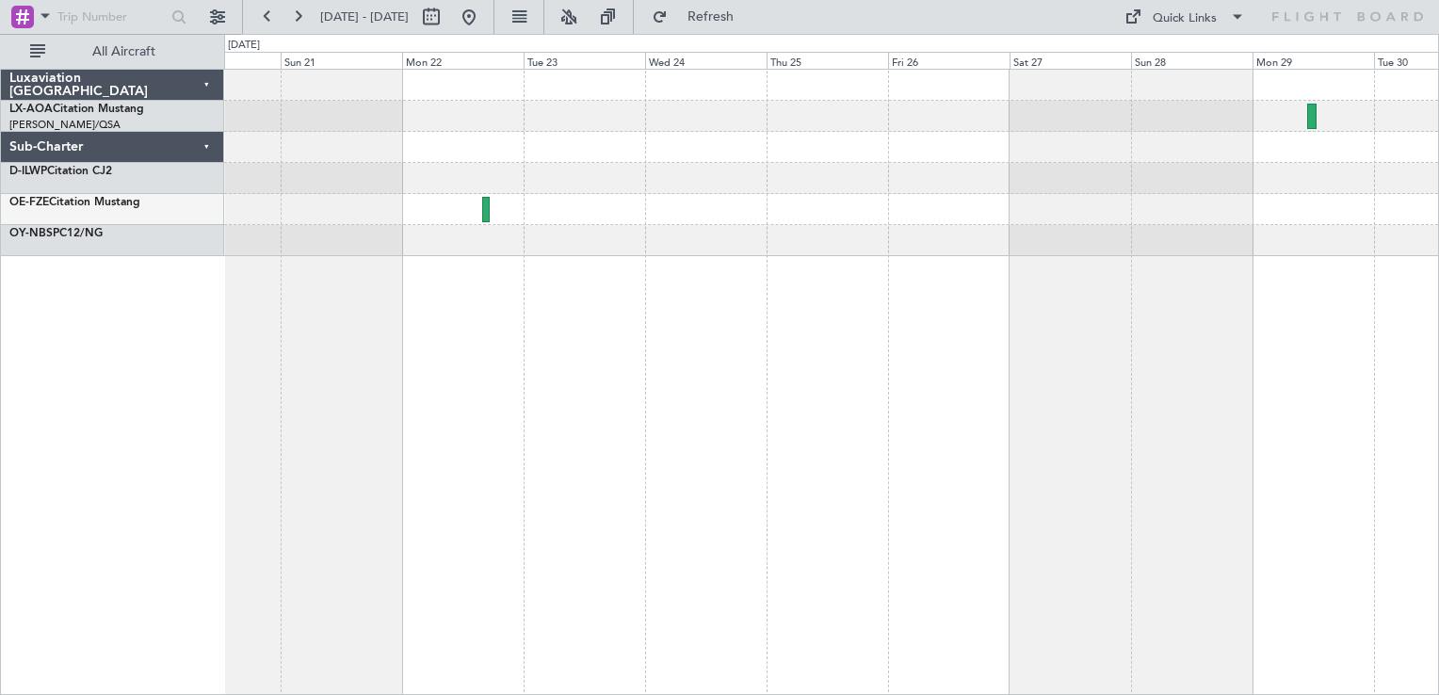
click at [678, 403] on div at bounding box center [831, 382] width 1215 height 626
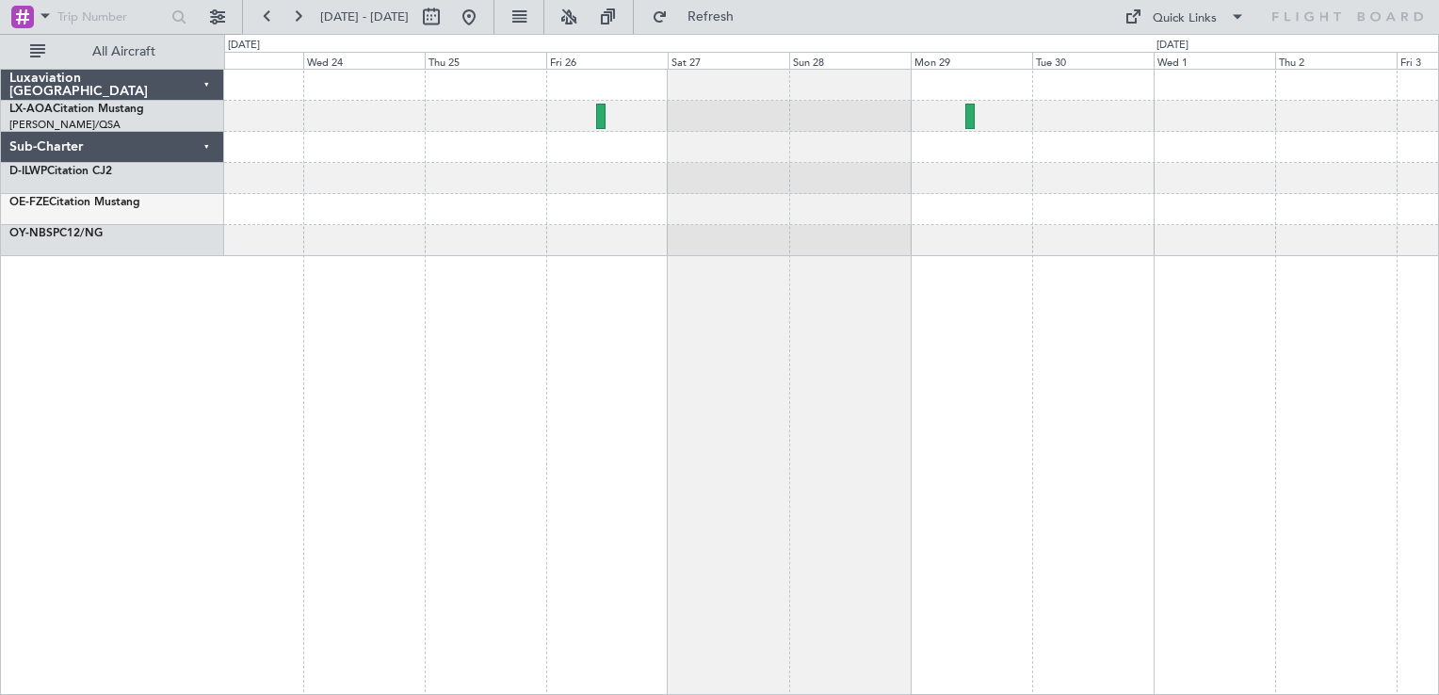
click at [865, 330] on div "No Crew Antwerp ([GEOGRAPHIC_DATA])" at bounding box center [831, 382] width 1215 height 626
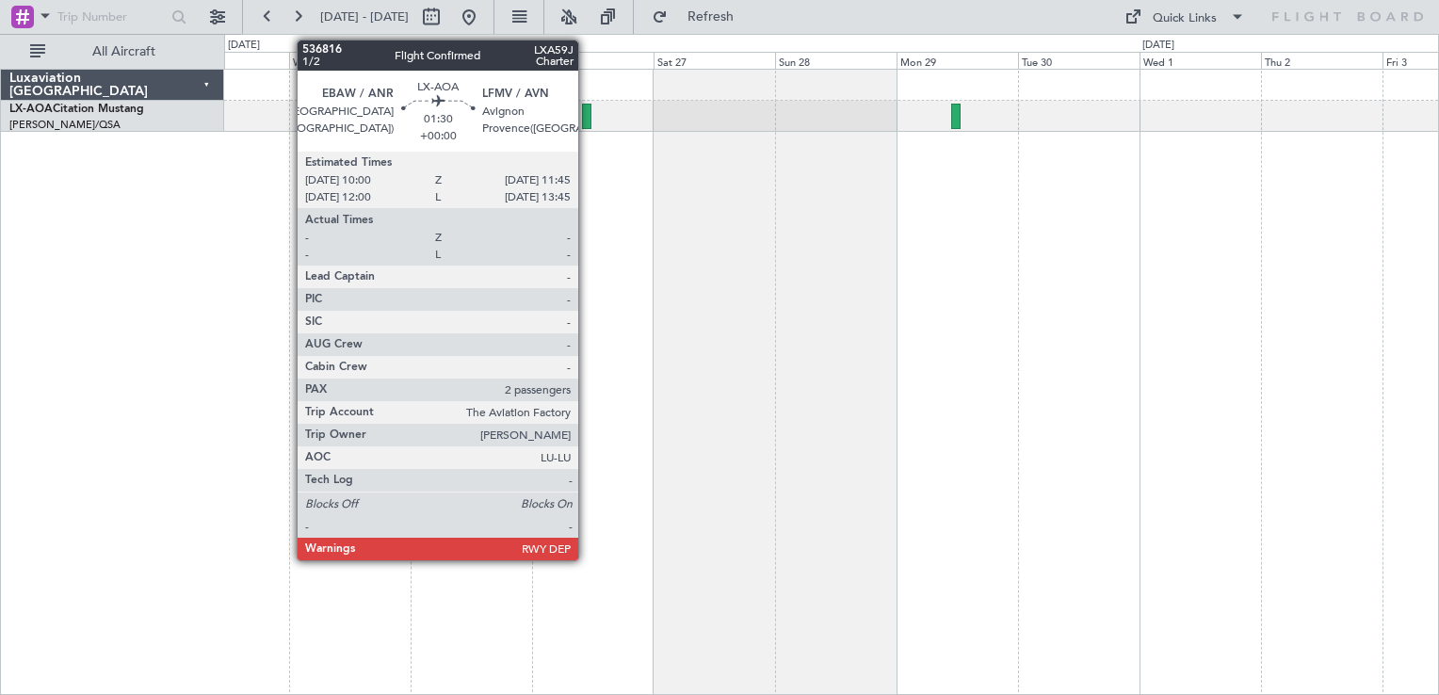
click at [587, 116] on div at bounding box center [586, 116] width 9 height 25
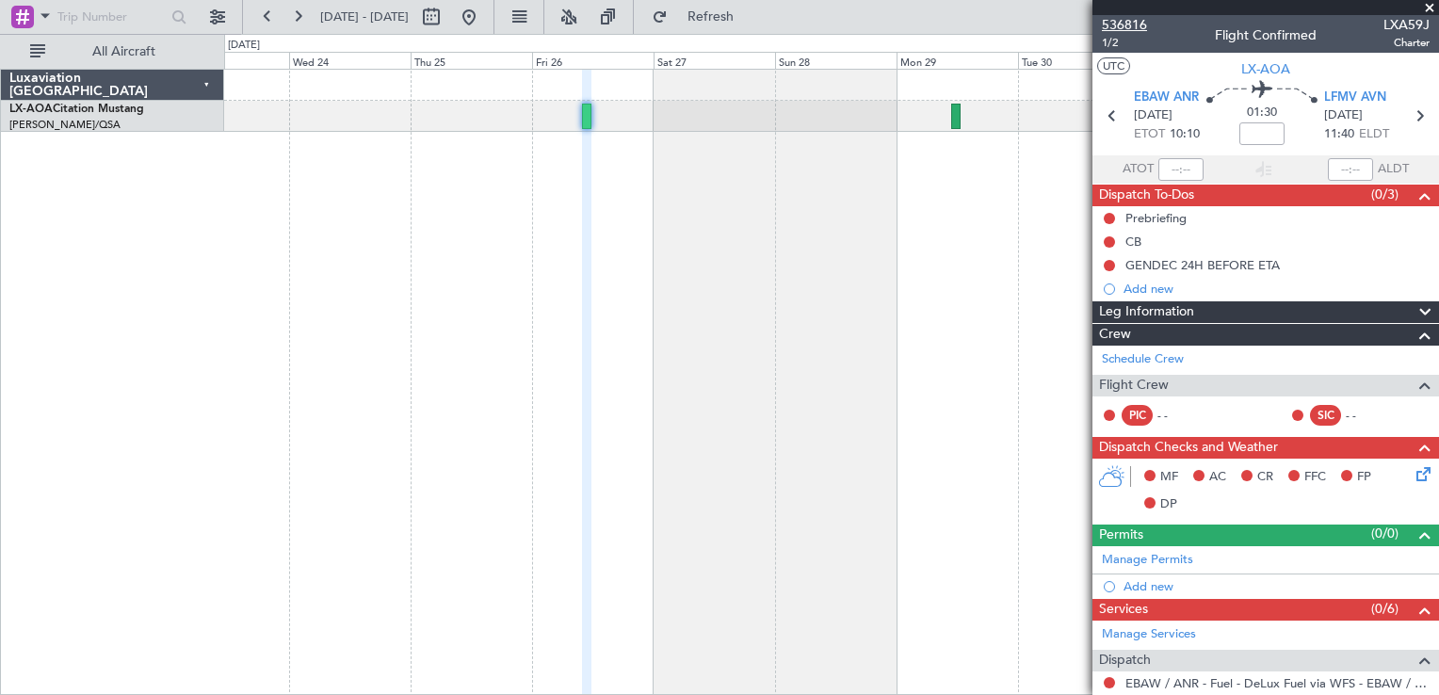
click at [1109, 26] on span "536816" at bounding box center [1124, 25] width 45 height 20
click at [1429, 10] on span at bounding box center [1429, 8] width 19 height 17
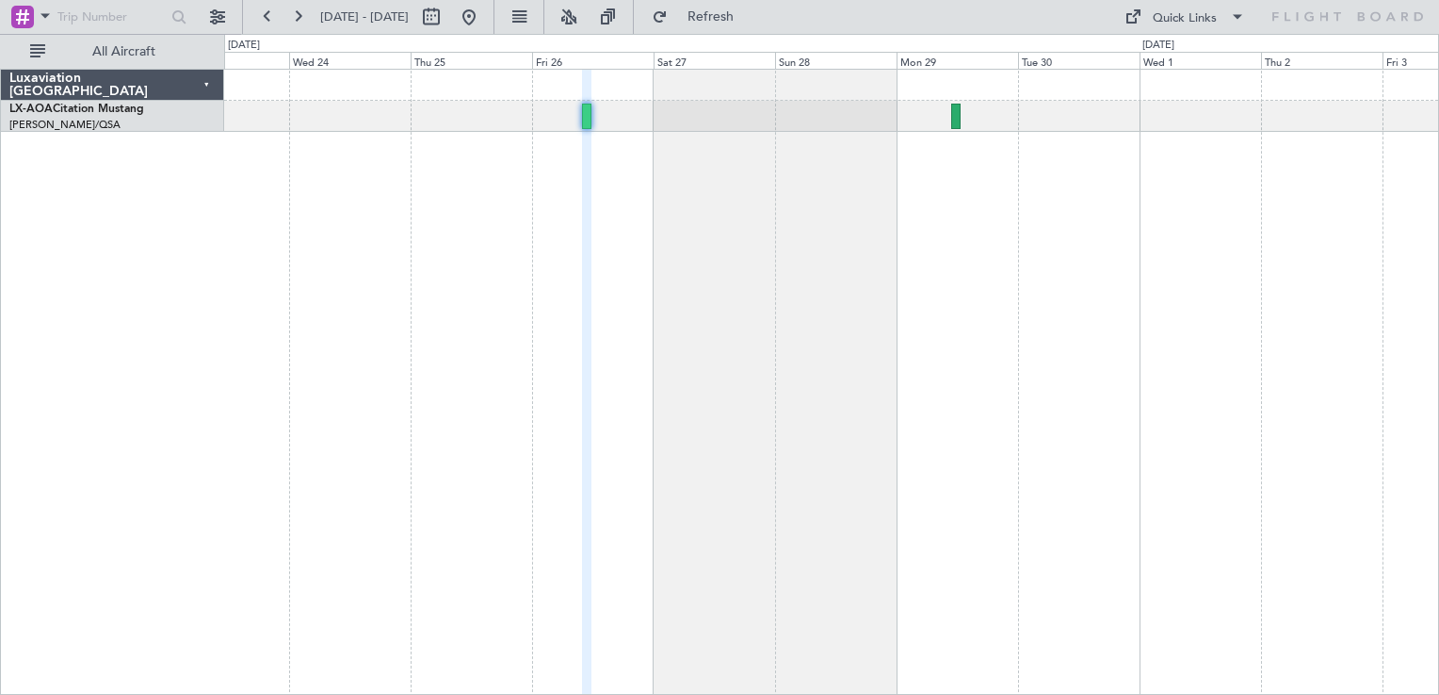
type input "0"
click at [1176, 218] on div "No Crew Antwerp ([GEOGRAPHIC_DATA])" at bounding box center [831, 382] width 1215 height 626
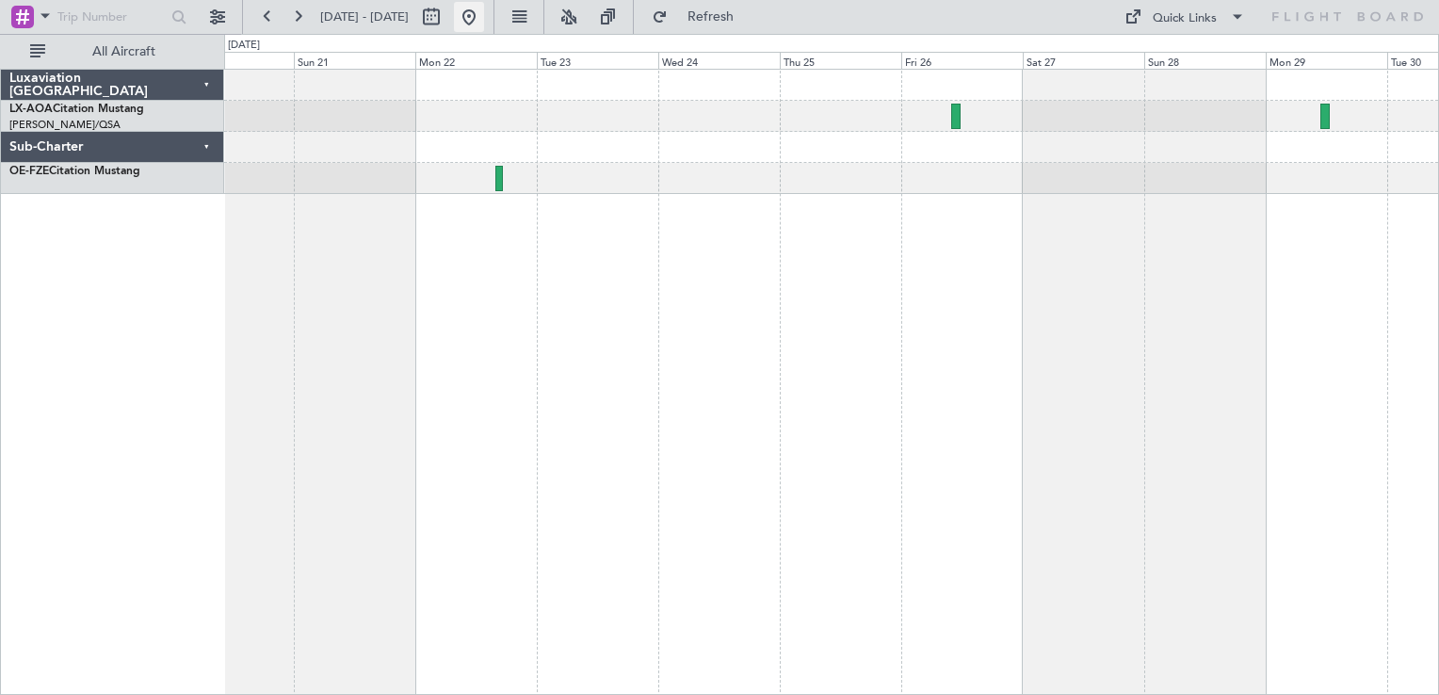
click at [484, 24] on button at bounding box center [469, 17] width 30 height 30
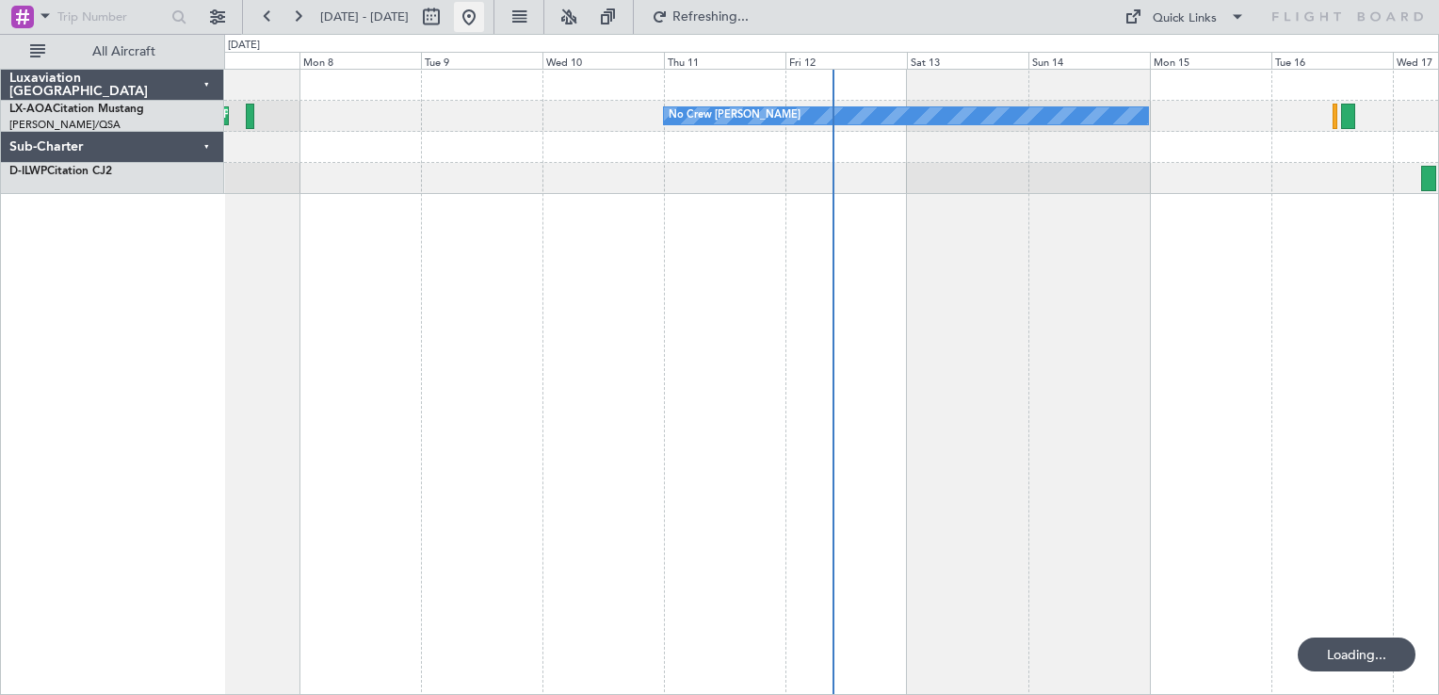
click at [484, 21] on button at bounding box center [469, 17] width 30 height 30
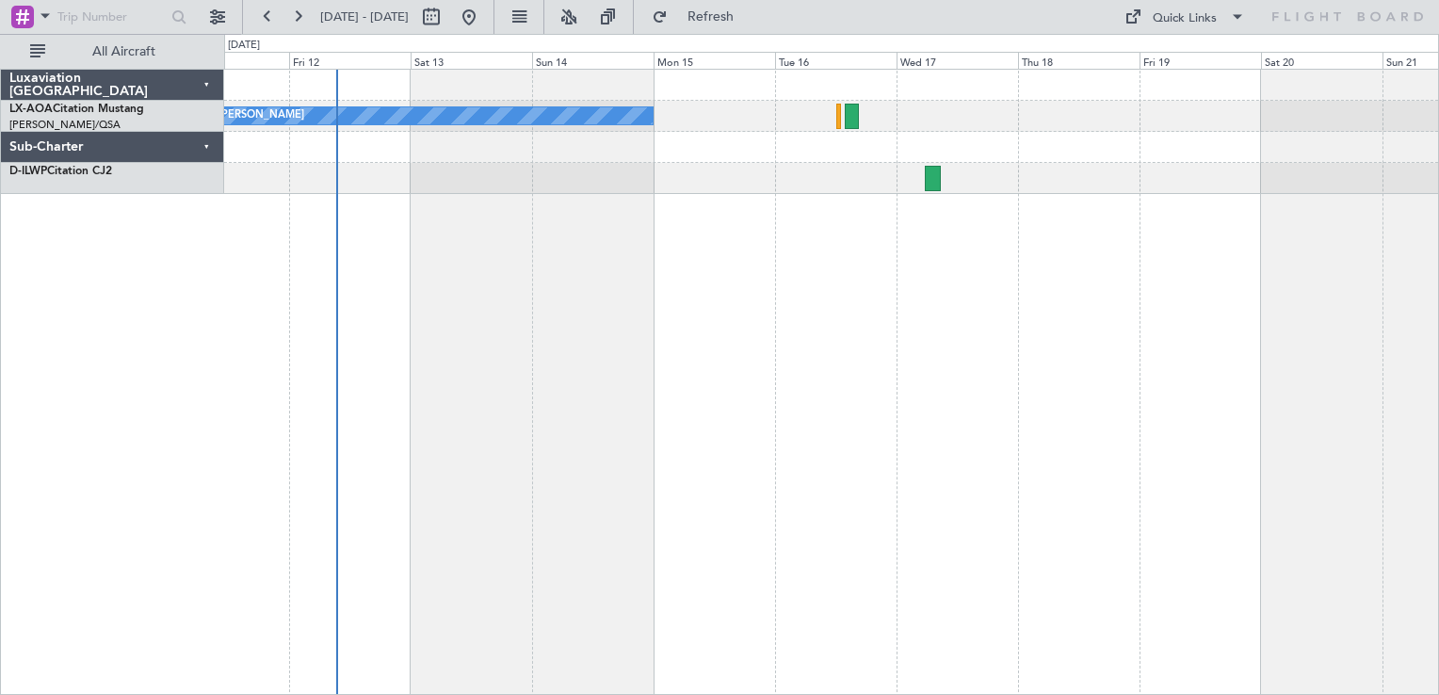
click at [817, 296] on div "No Crew [PERSON_NAME]" at bounding box center [831, 382] width 1215 height 626
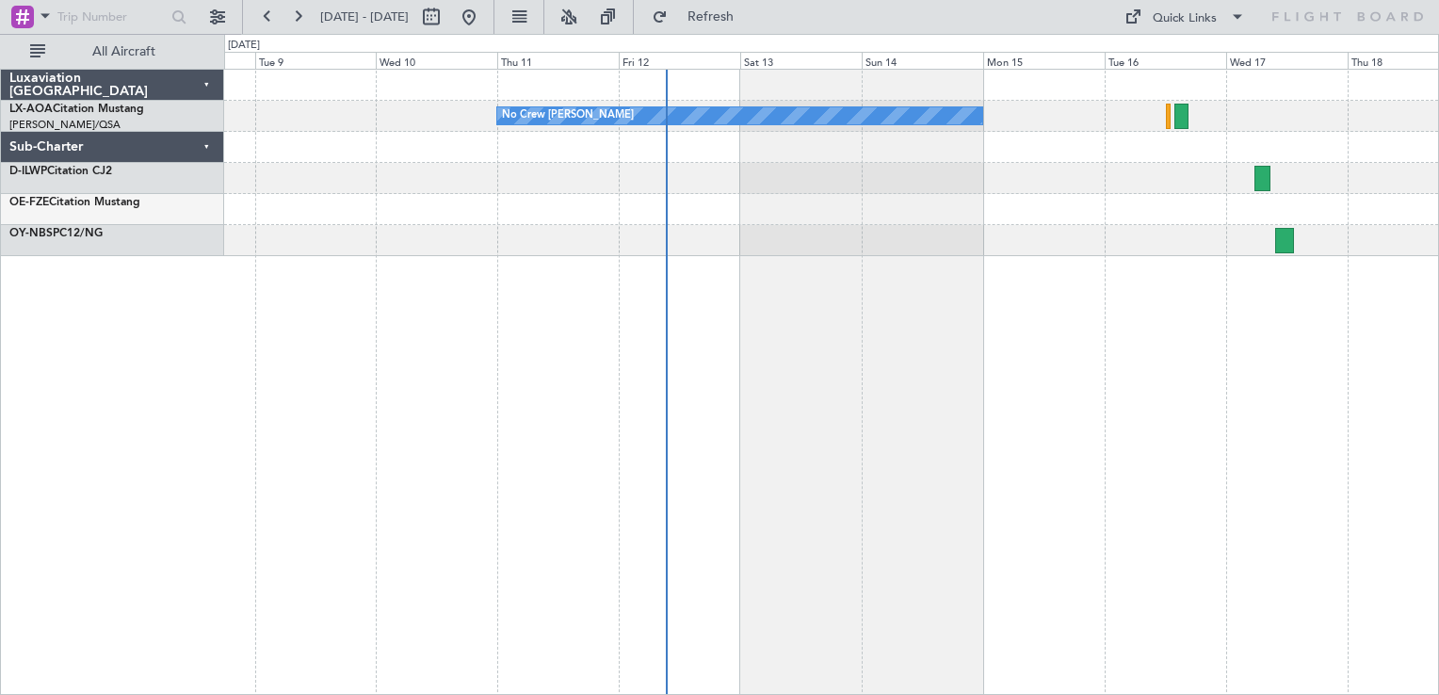
click at [867, 335] on div "No Crew [PERSON_NAME] Planned Maint [GEOGRAPHIC_DATA] ([GEOGRAPHIC_DATA])" at bounding box center [831, 382] width 1215 height 626
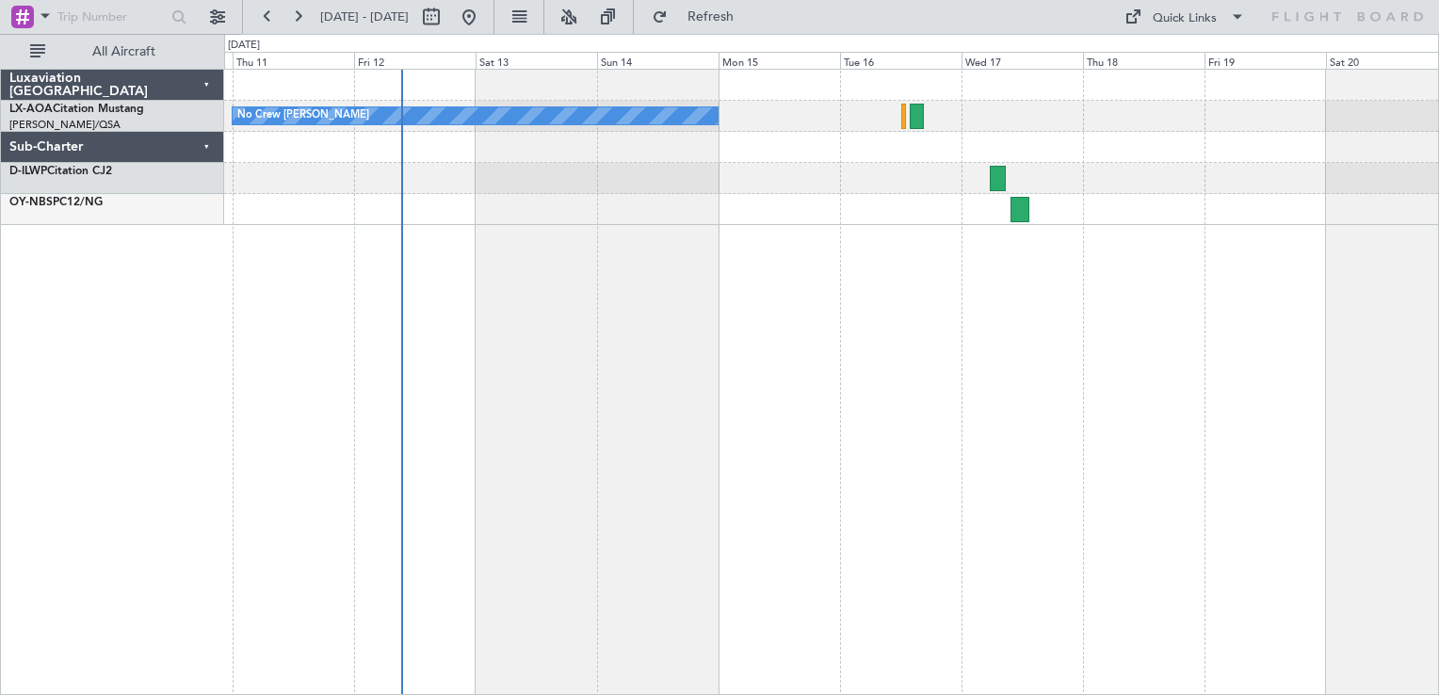
click at [653, 345] on div "No Crew [PERSON_NAME]" at bounding box center [831, 382] width 1215 height 626
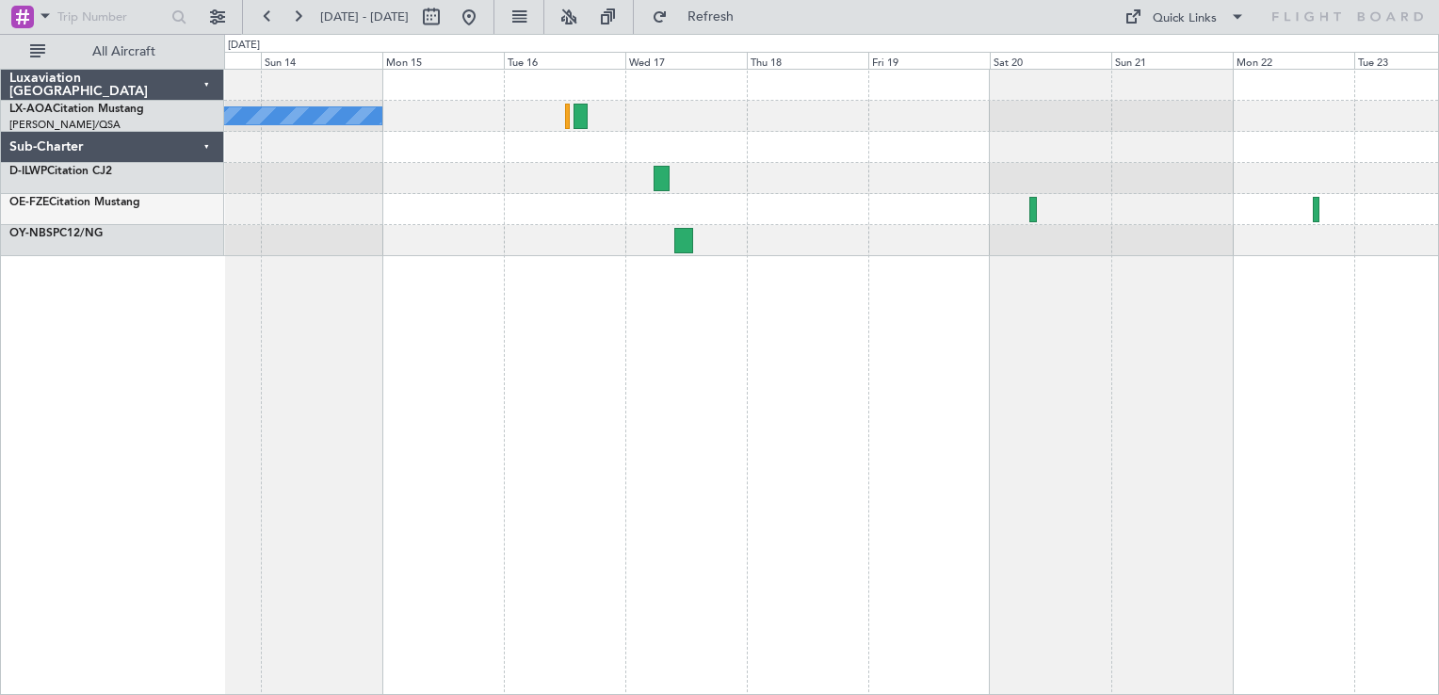
click at [703, 356] on div "No Crew [PERSON_NAME]" at bounding box center [831, 382] width 1215 height 626
click at [484, 20] on button at bounding box center [469, 17] width 30 height 30
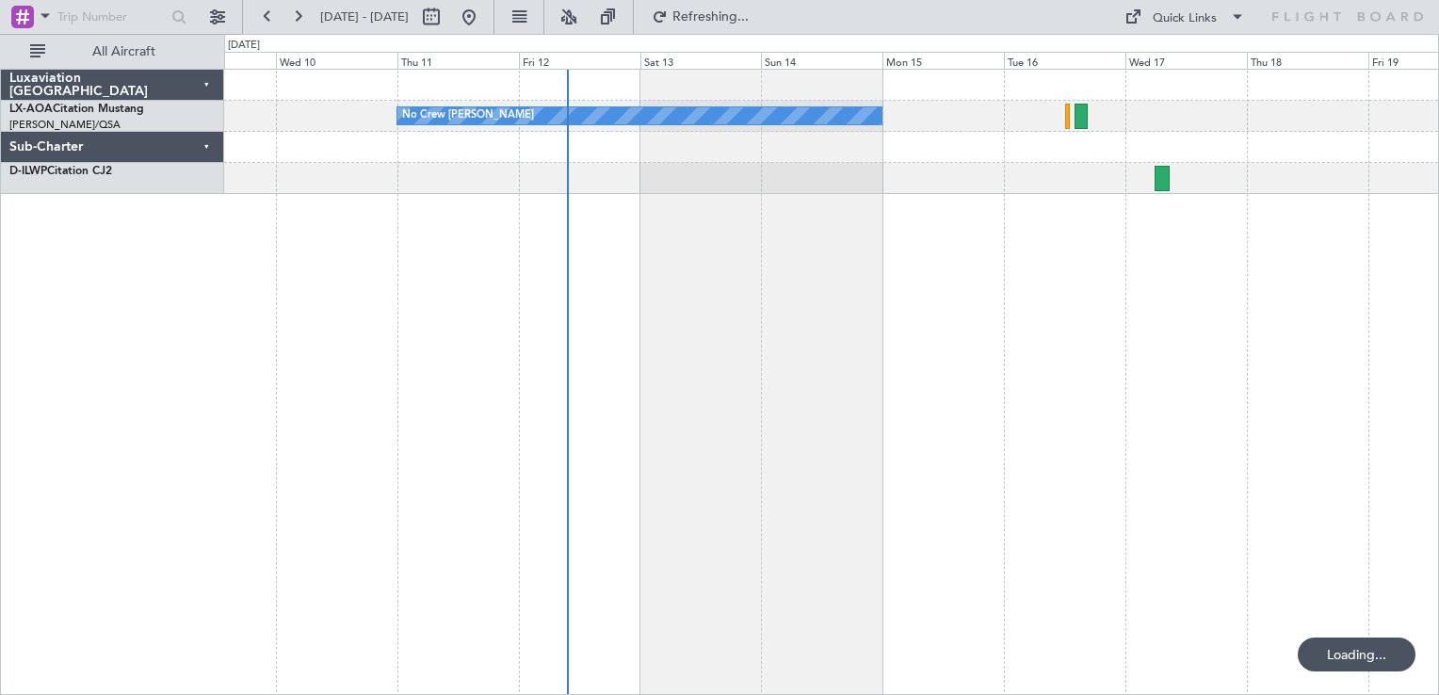
click at [509, 296] on div "No Crew [PERSON_NAME] Planned Maint [GEOGRAPHIC_DATA] ([GEOGRAPHIC_DATA])" at bounding box center [831, 382] width 1215 height 626
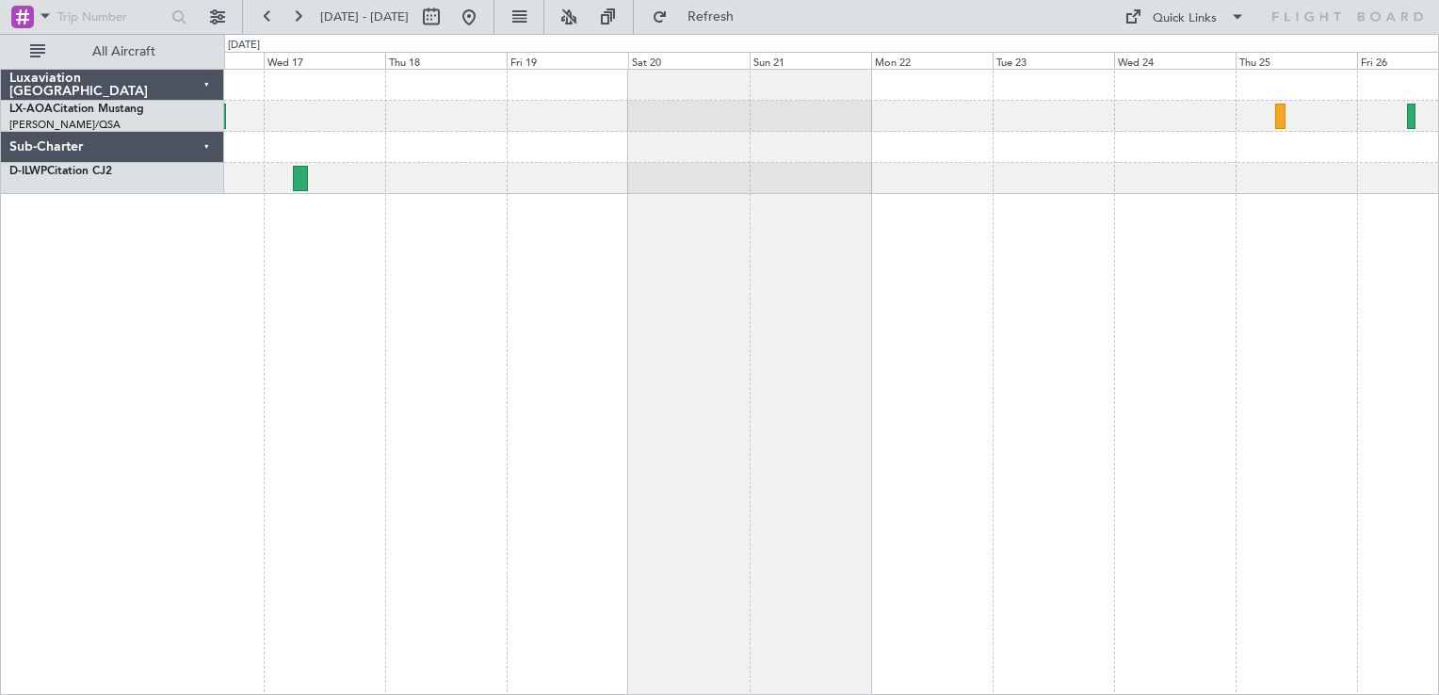
click at [540, 326] on div "No Crew [PERSON_NAME]" at bounding box center [831, 382] width 1215 height 626
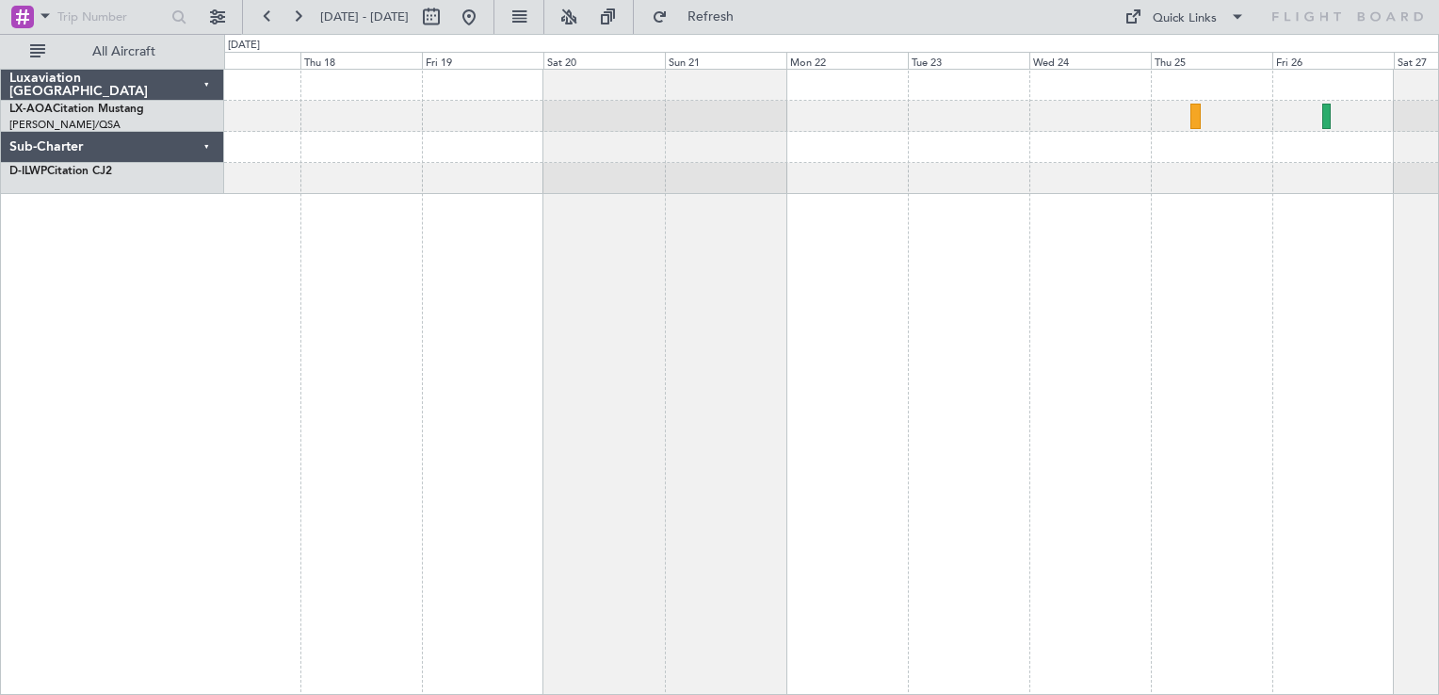
click at [866, 283] on div "No Crew [PERSON_NAME]" at bounding box center [831, 382] width 1215 height 626
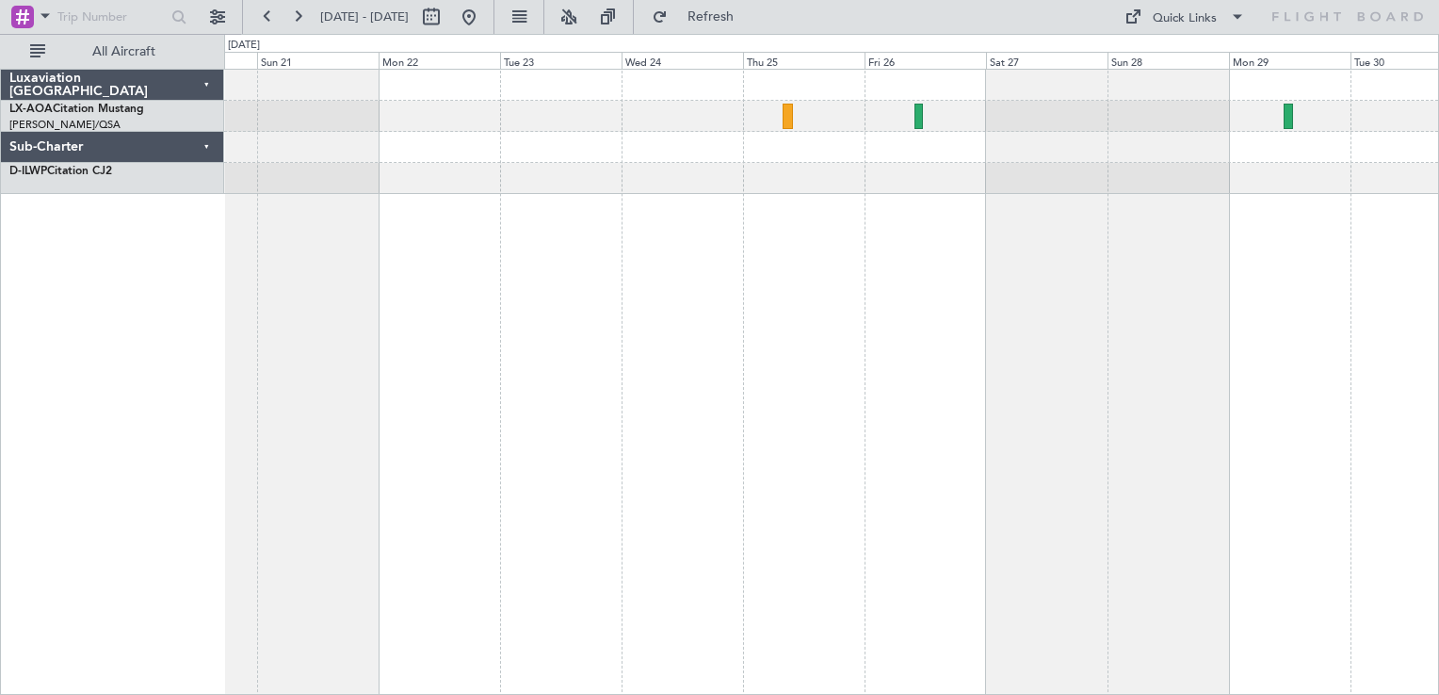
click at [850, 297] on div at bounding box center [831, 382] width 1215 height 626
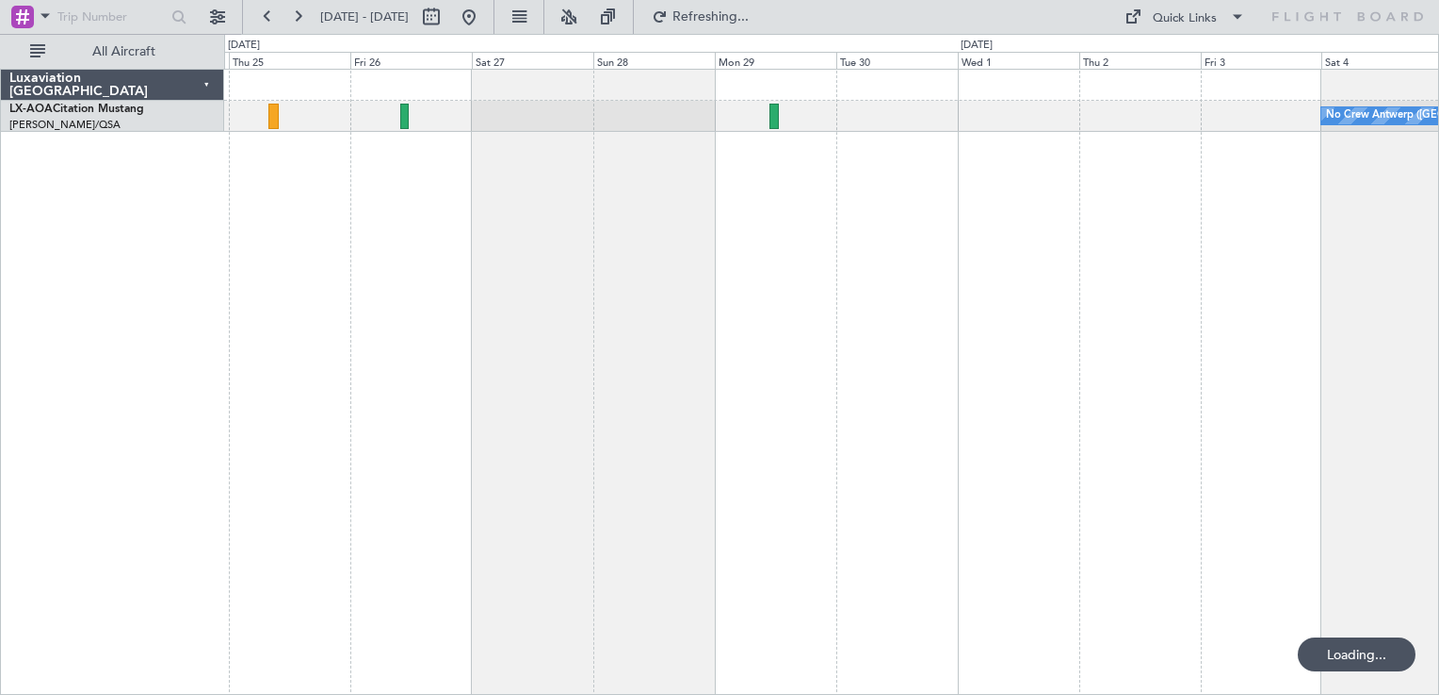
click at [629, 300] on div "No Crew Antwerp ([GEOGRAPHIC_DATA])" at bounding box center [831, 382] width 1215 height 626
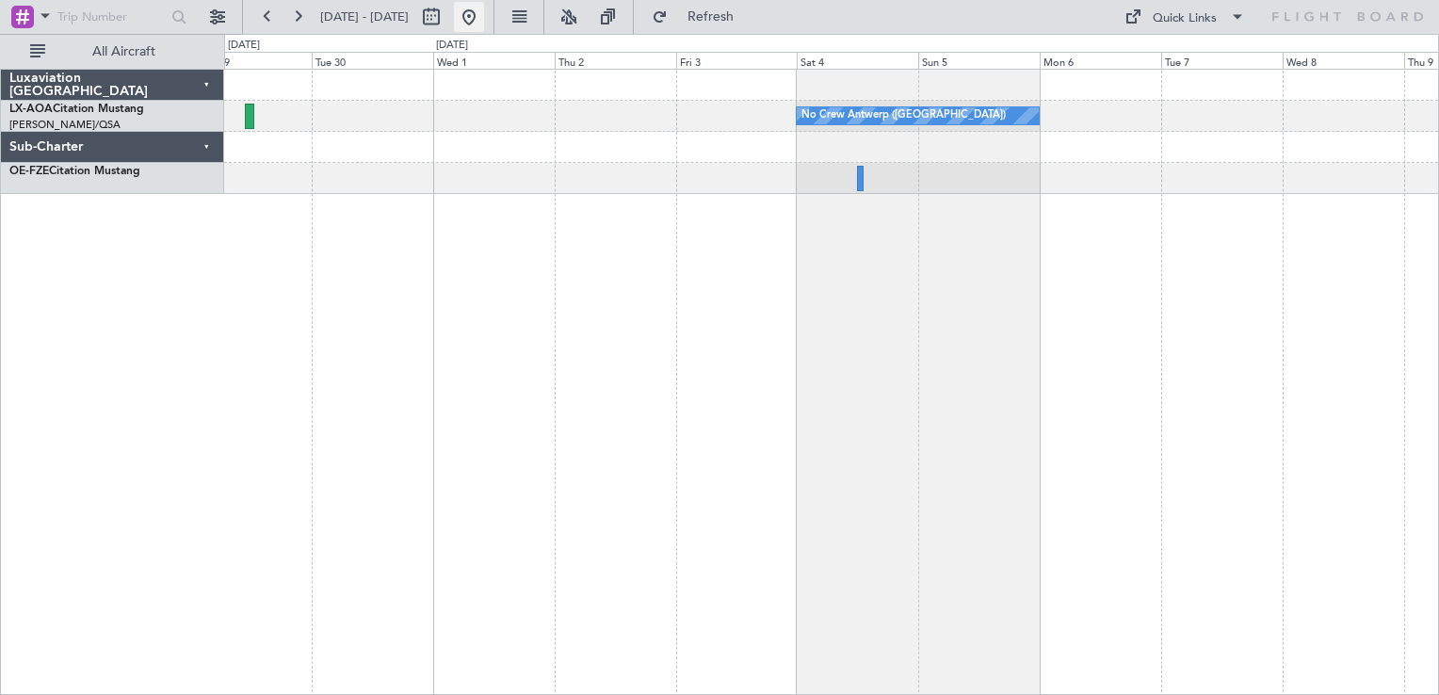
click at [484, 9] on button at bounding box center [469, 17] width 30 height 30
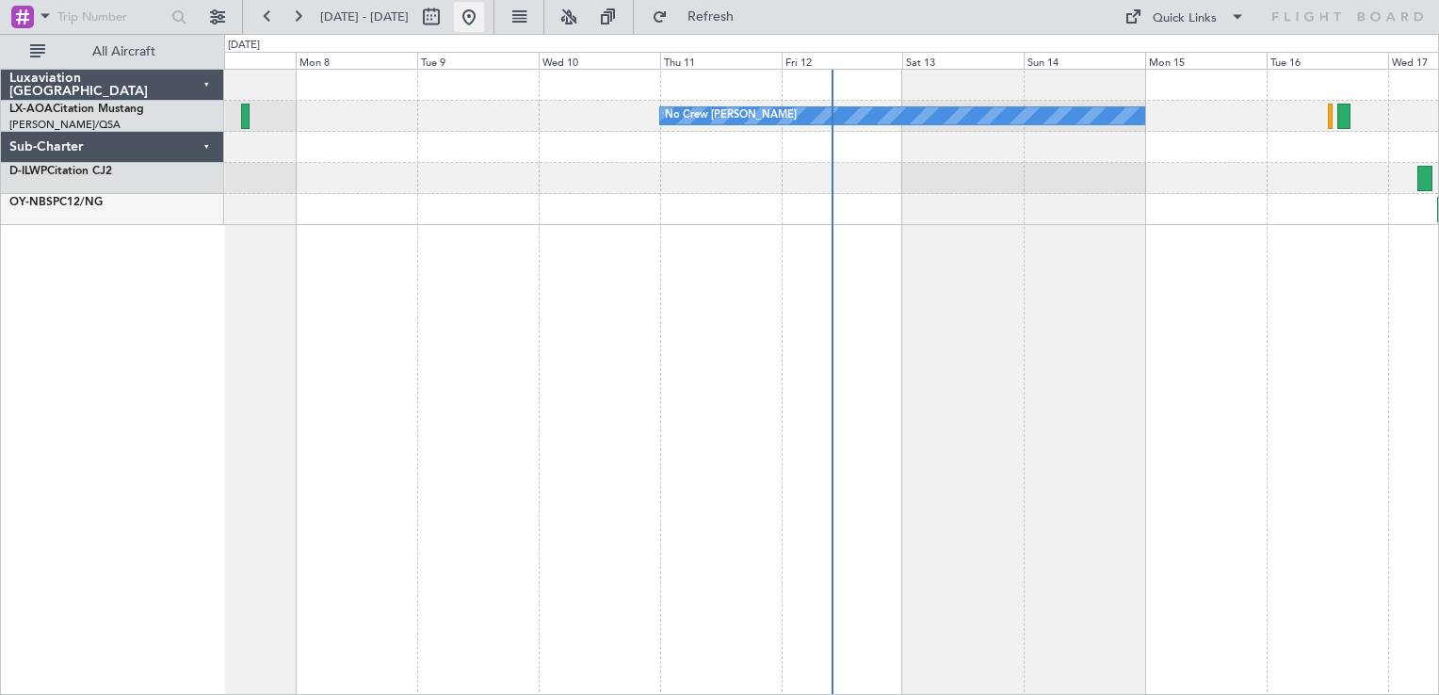
click at [484, 10] on button at bounding box center [469, 17] width 30 height 30
